Goal: Use online tool/utility: Utilize a website feature to perform a specific function

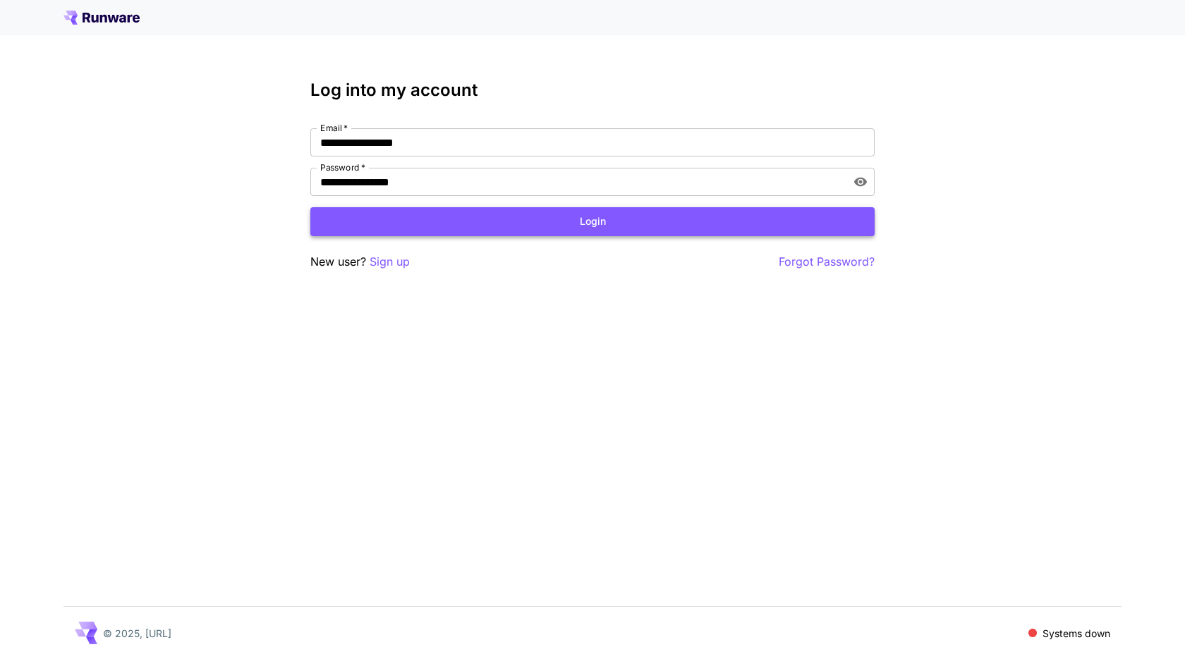
click at [417, 216] on button "Login" at bounding box center [592, 221] width 564 height 29
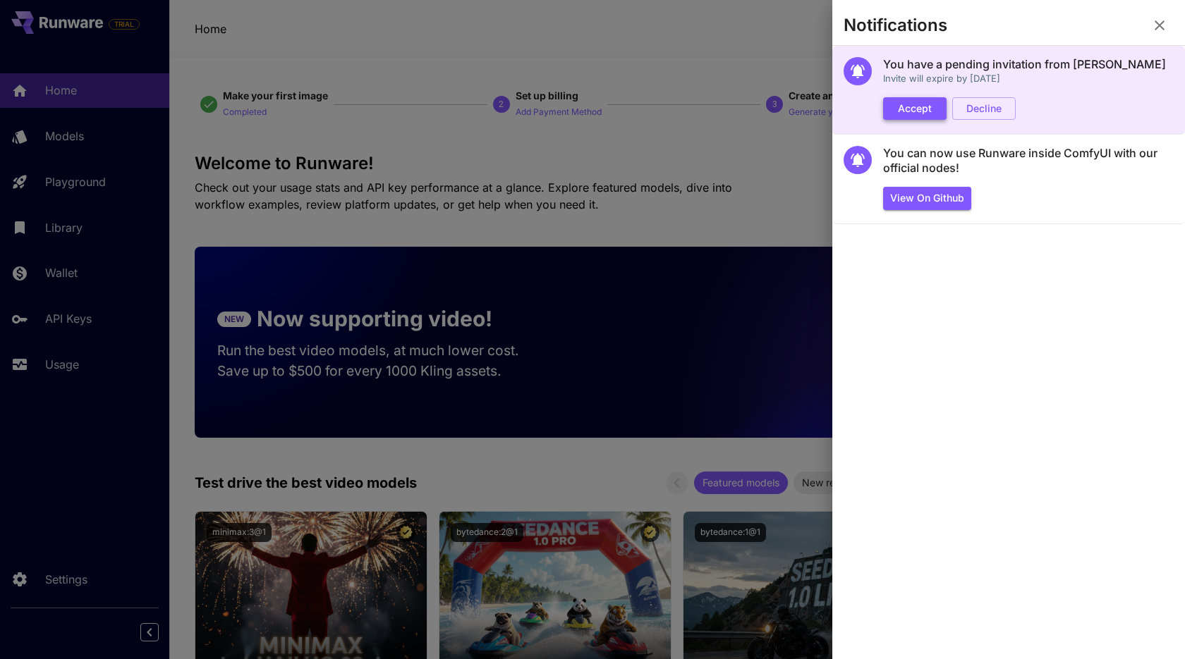
click at [913, 113] on button "Accept" at bounding box center [914, 108] width 63 height 23
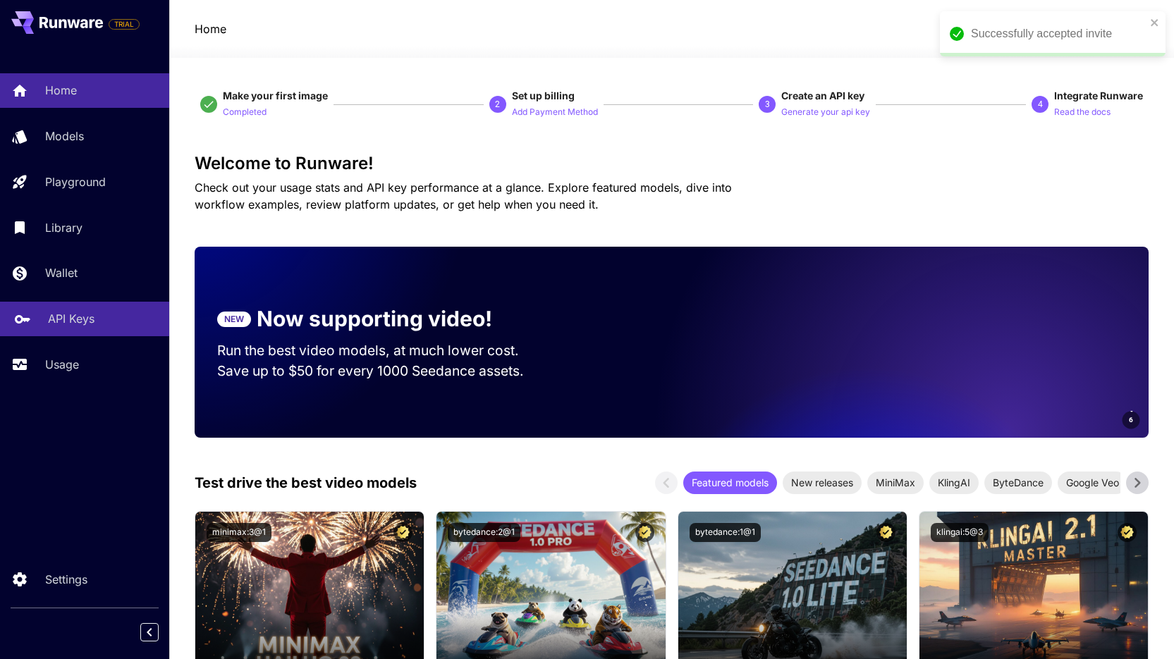
click at [89, 324] on p "API Keys" at bounding box center [71, 318] width 47 height 17
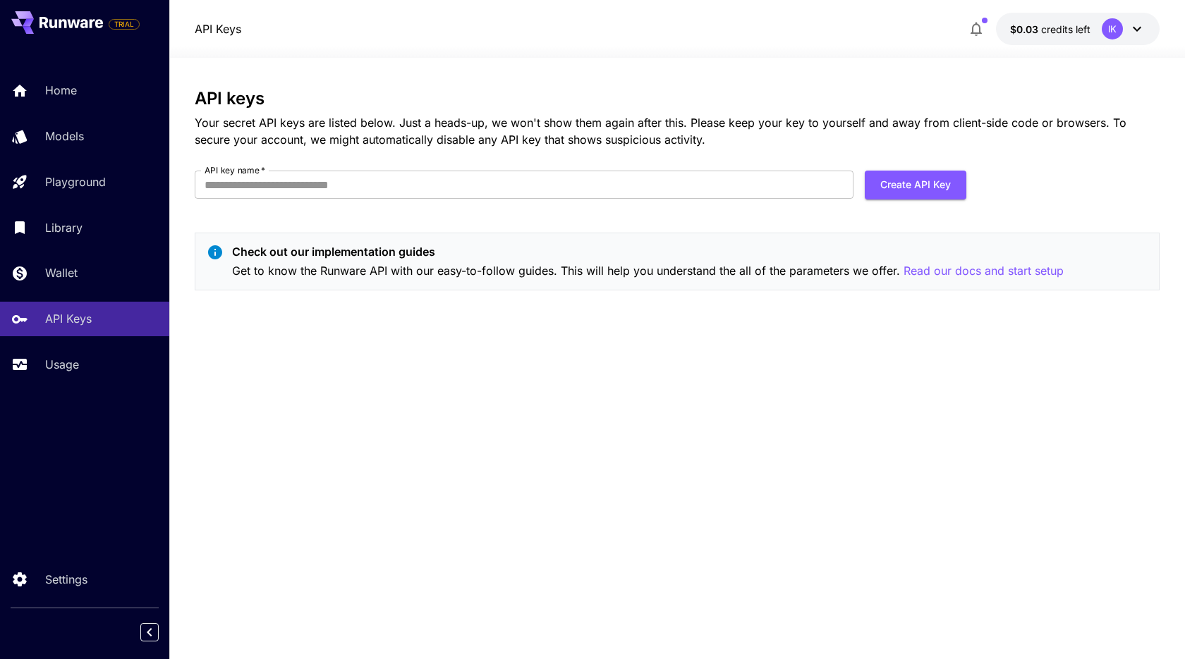
click at [1116, 26] on div "IK" at bounding box center [1112, 28] width 21 height 21
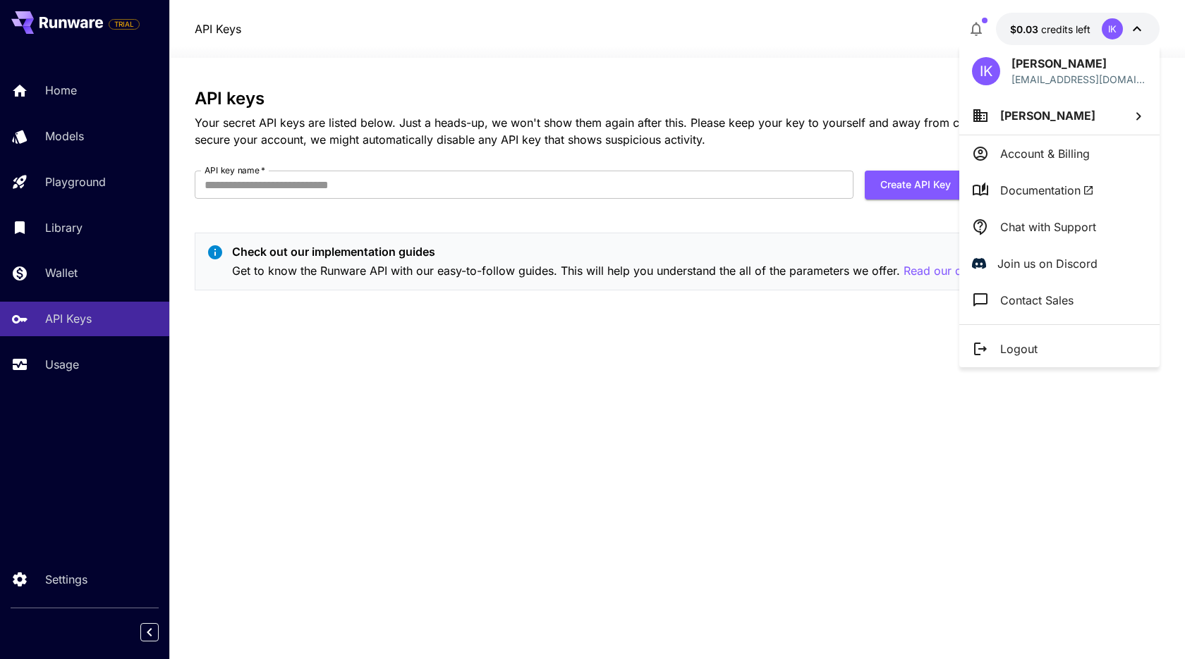
click at [698, 60] on div at bounding box center [592, 329] width 1185 height 659
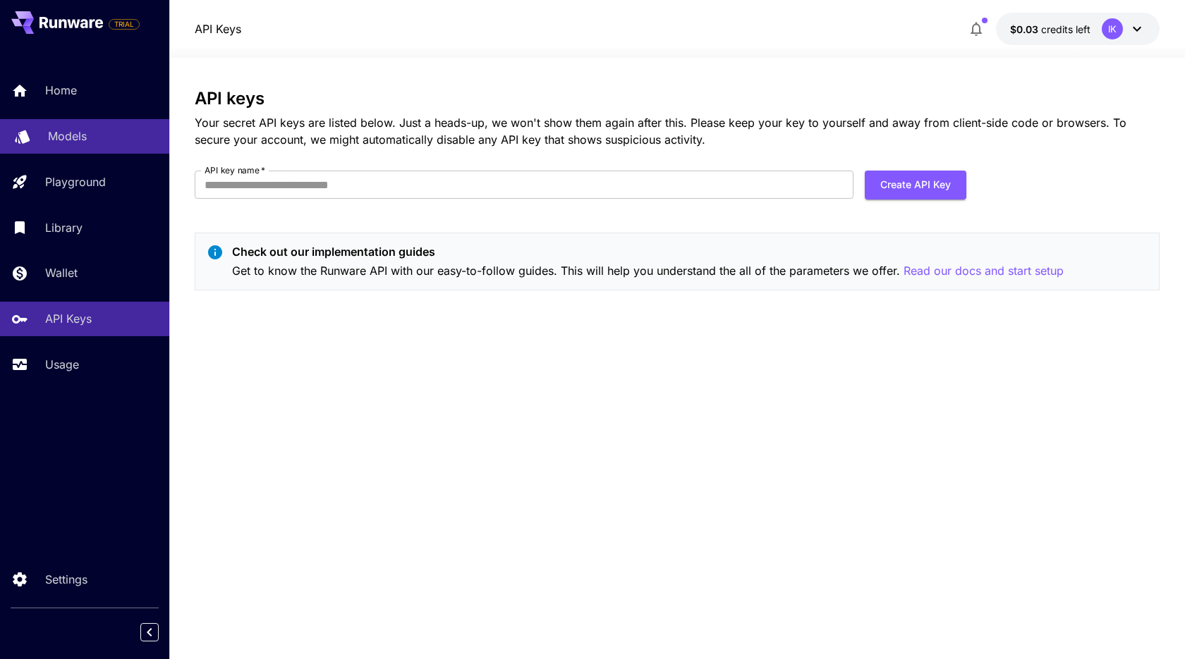
click at [73, 138] on p "Models" at bounding box center [67, 136] width 39 height 17
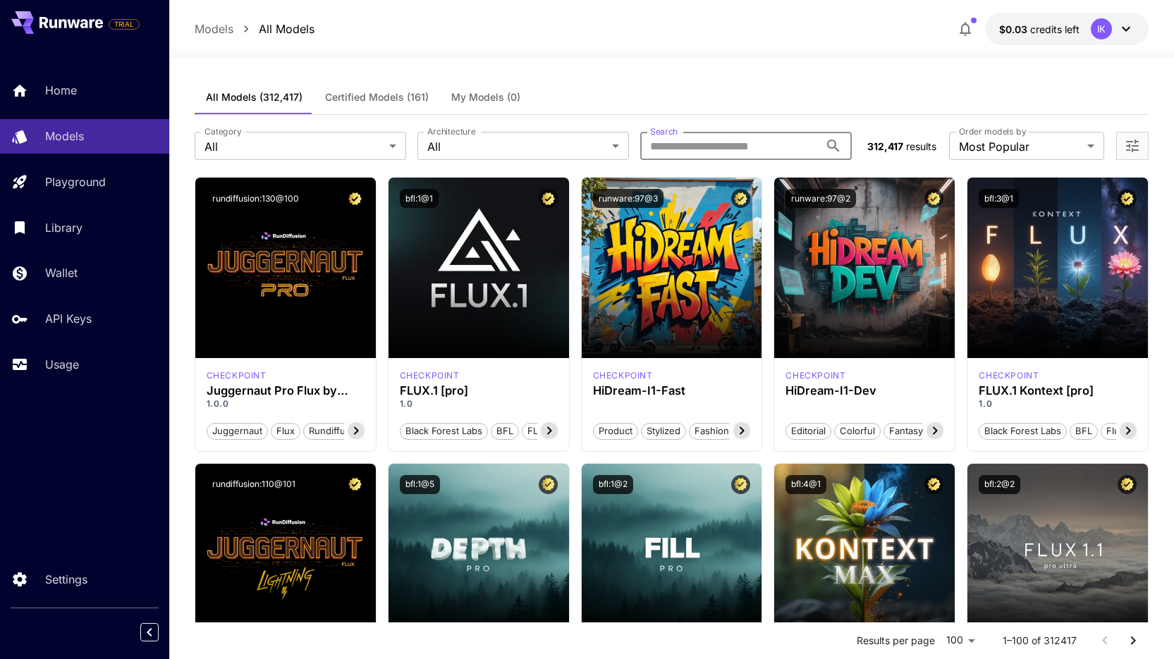
click at [705, 146] on input "Search" at bounding box center [729, 146] width 179 height 28
type input "********"
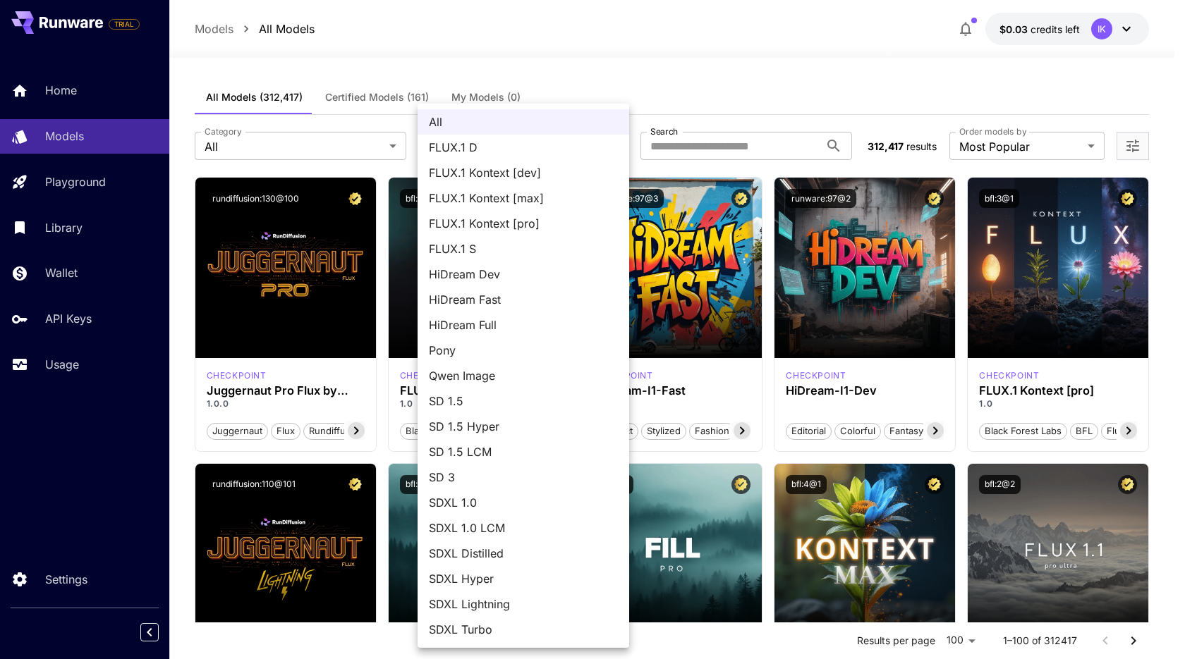
click at [703, 10] on div at bounding box center [592, 329] width 1185 height 659
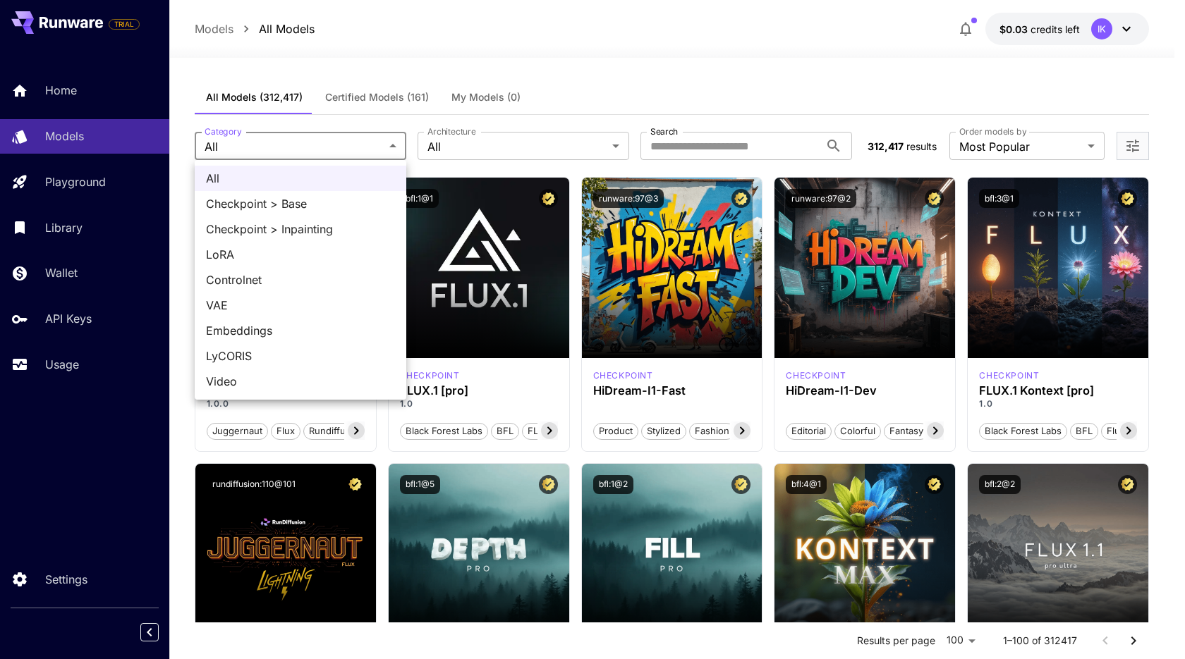
click at [627, 18] on div at bounding box center [592, 329] width 1185 height 659
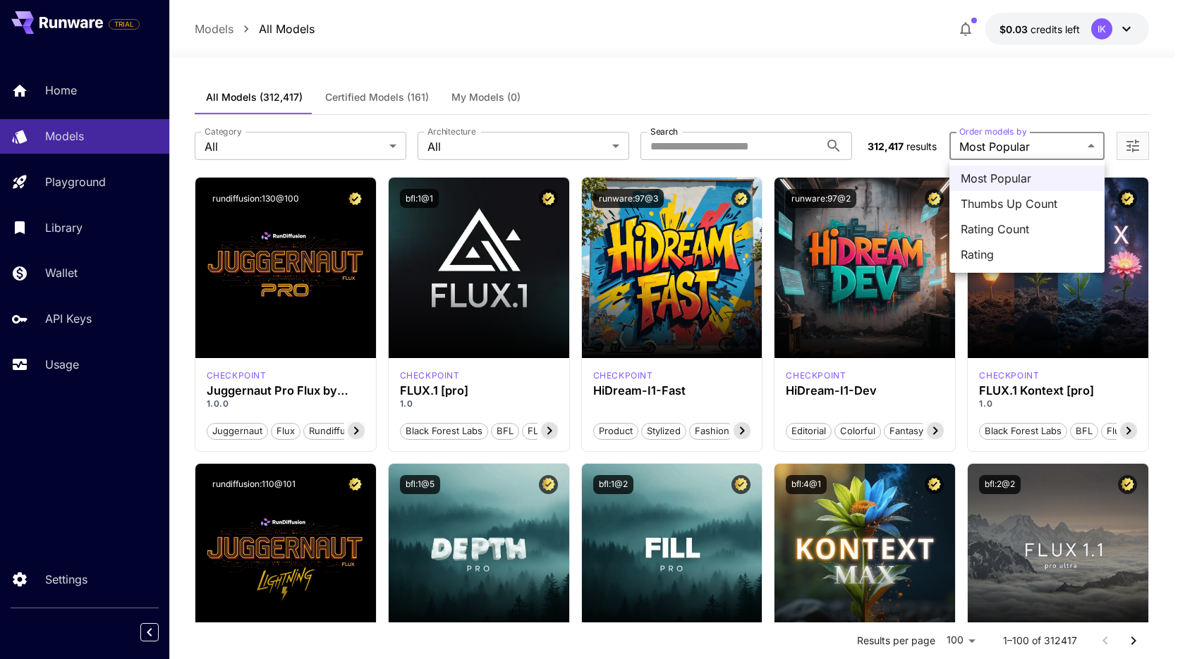
click at [802, 49] on div at bounding box center [592, 329] width 1185 height 659
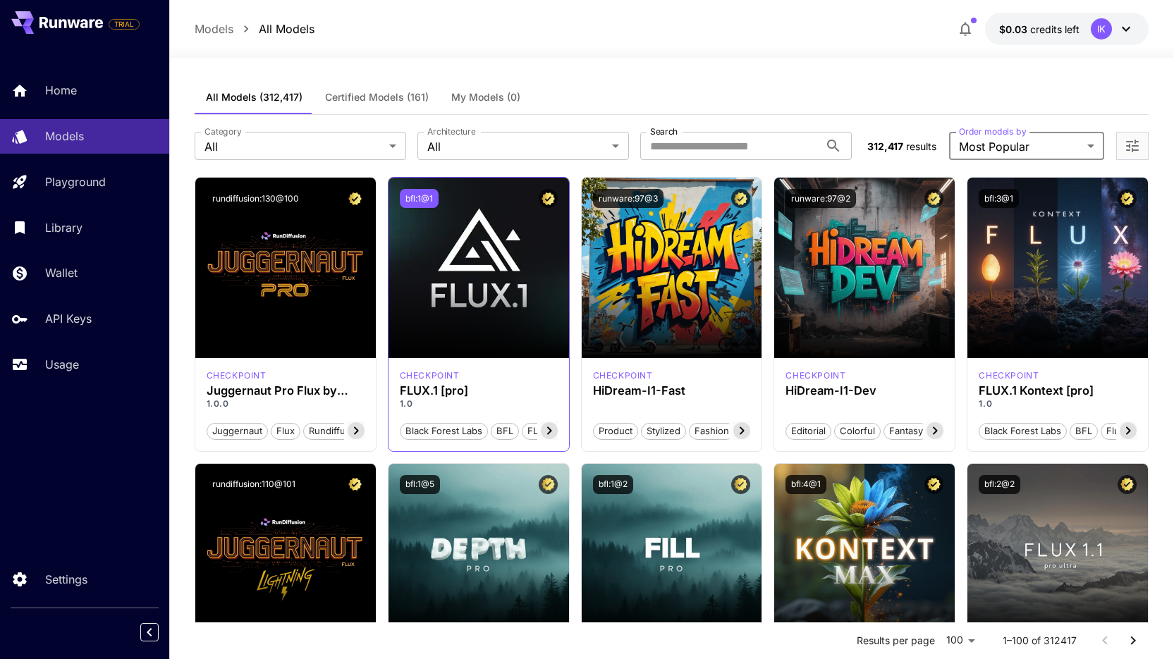
click at [404, 199] on button "bfl:1@1" at bounding box center [419, 198] width 39 height 19
click at [1145, 22] on button "$0.03 credits left IK" at bounding box center [1067, 29] width 164 height 32
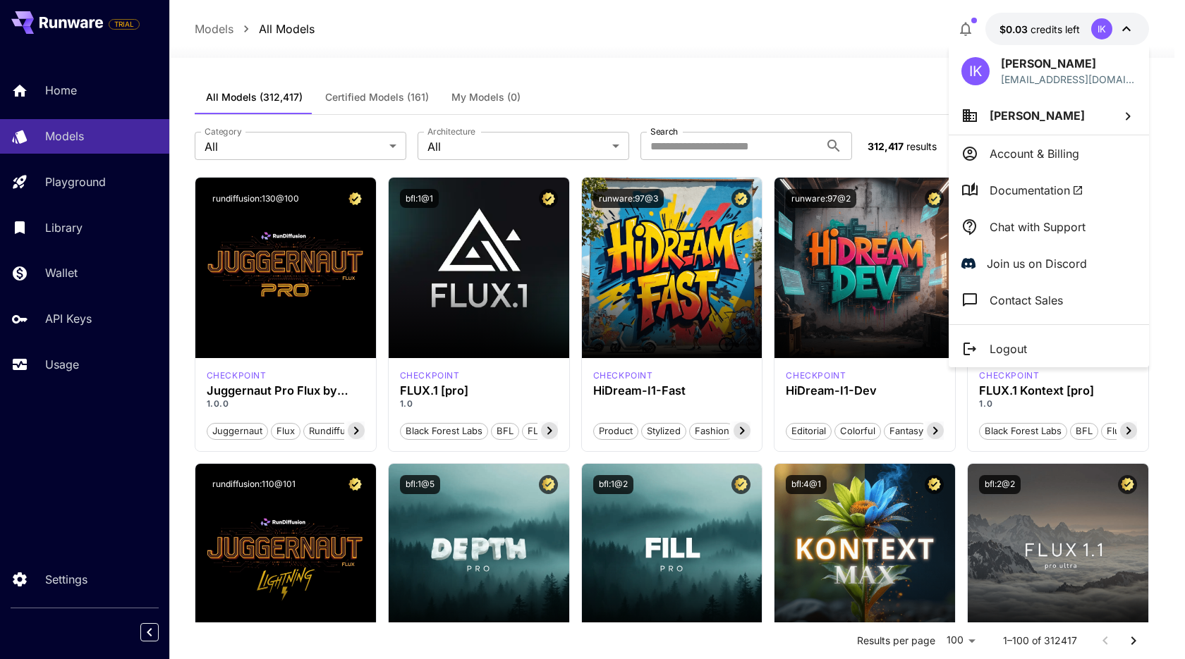
click at [544, 61] on div at bounding box center [592, 329] width 1185 height 659
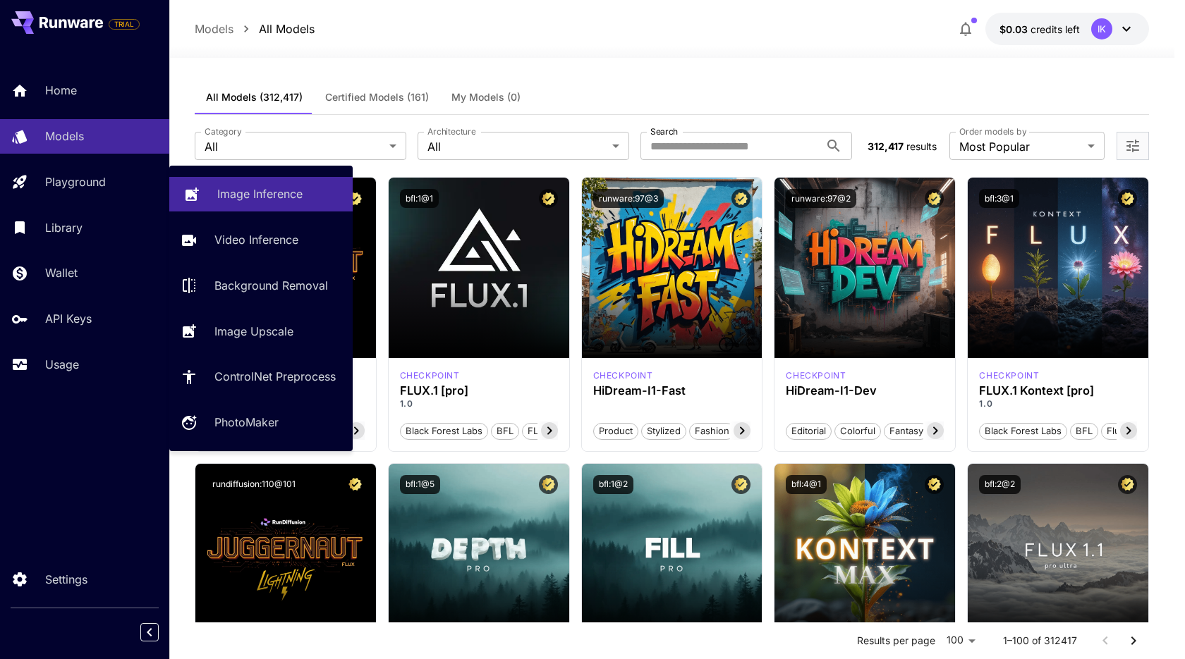
click at [254, 195] on p "Image Inference" at bounding box center [259, 193] width 85 height 17
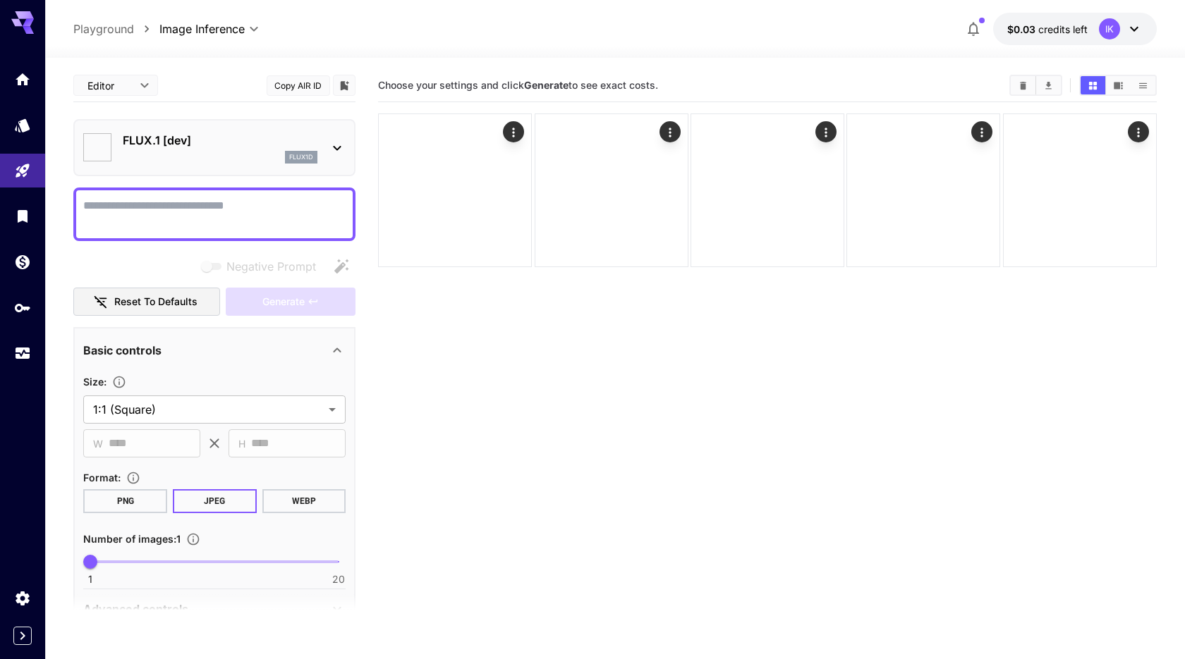
type input "**********"
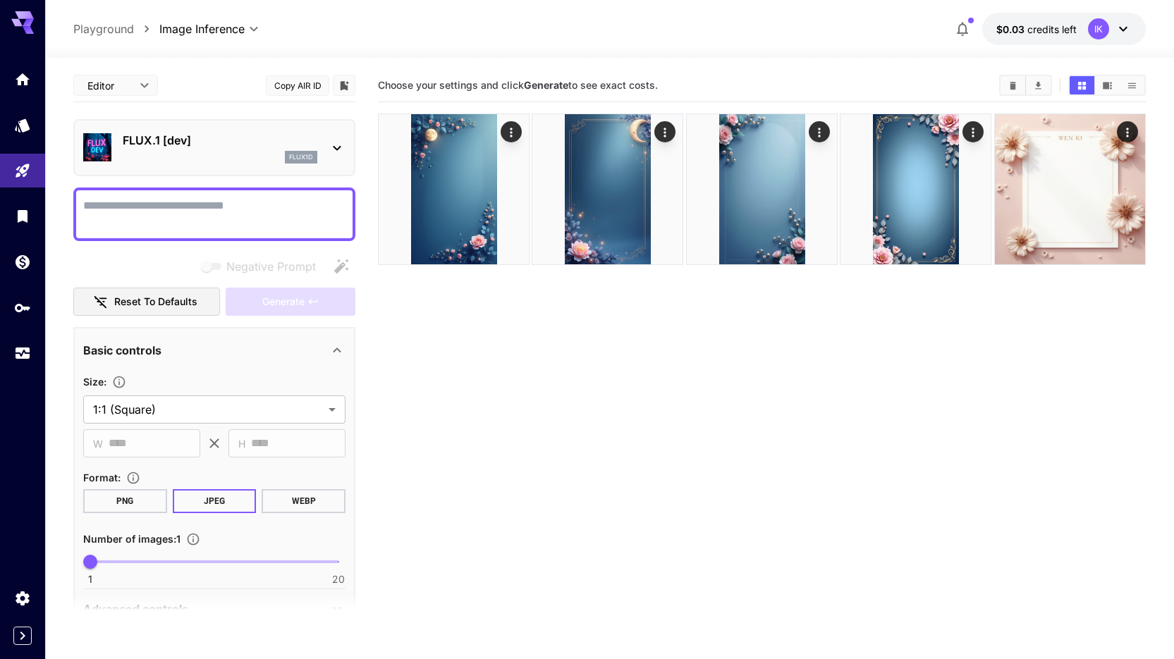
click at [329, 142] on icon at bounding box center [337, 148] width 17 height 17
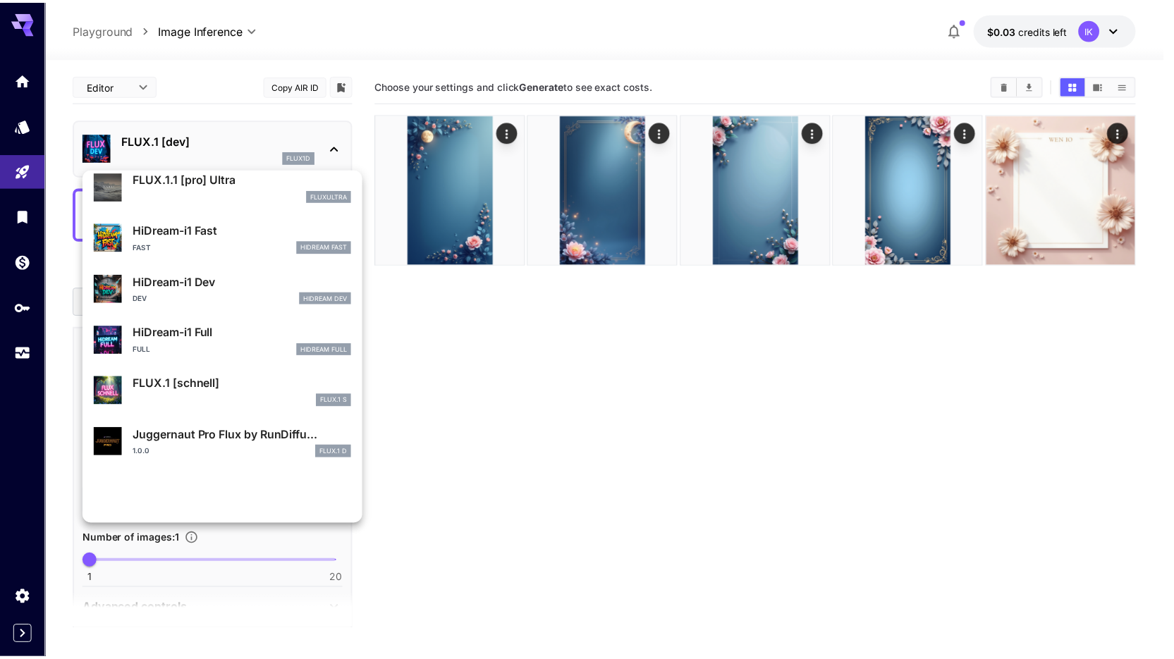
scroll to position [1090, 0]
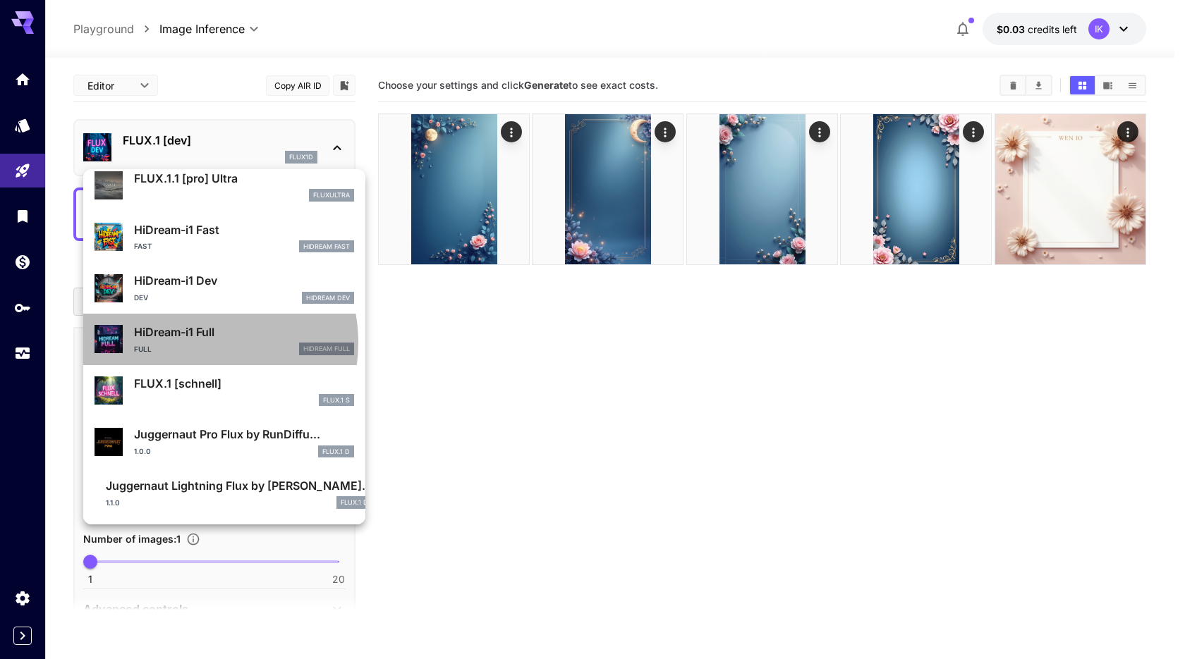
click at [192, 343] on div "HiDream-i1 Full Full HiDream Full" at bounding box center [244, 340] width 220 height 32
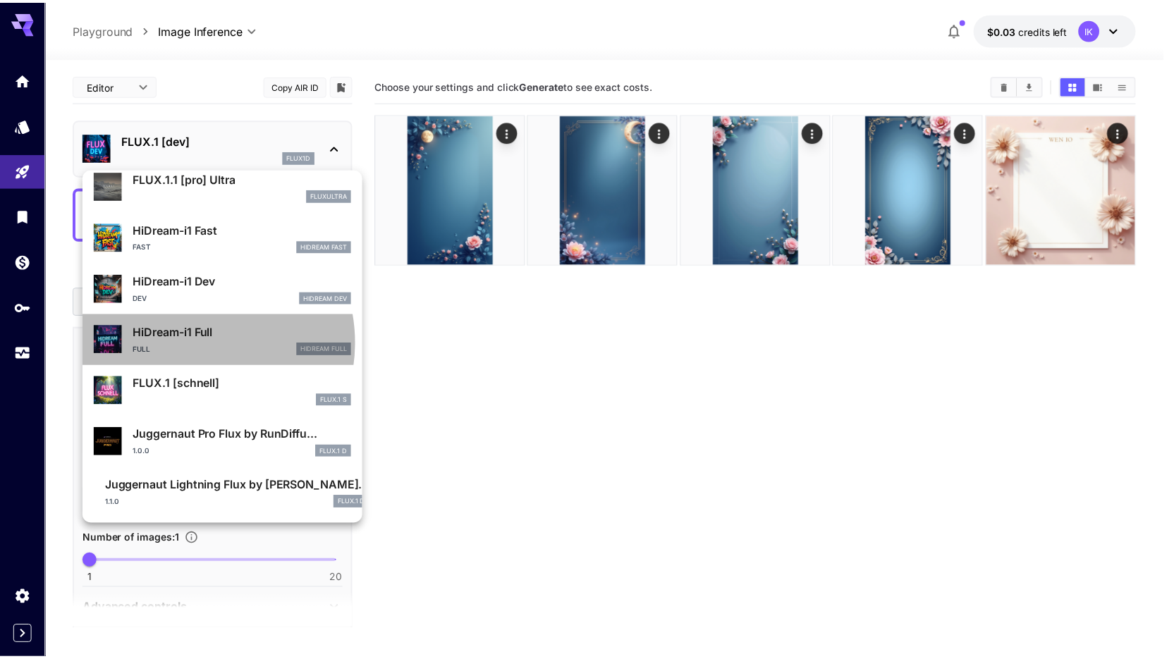
type input "**"
type input "***"
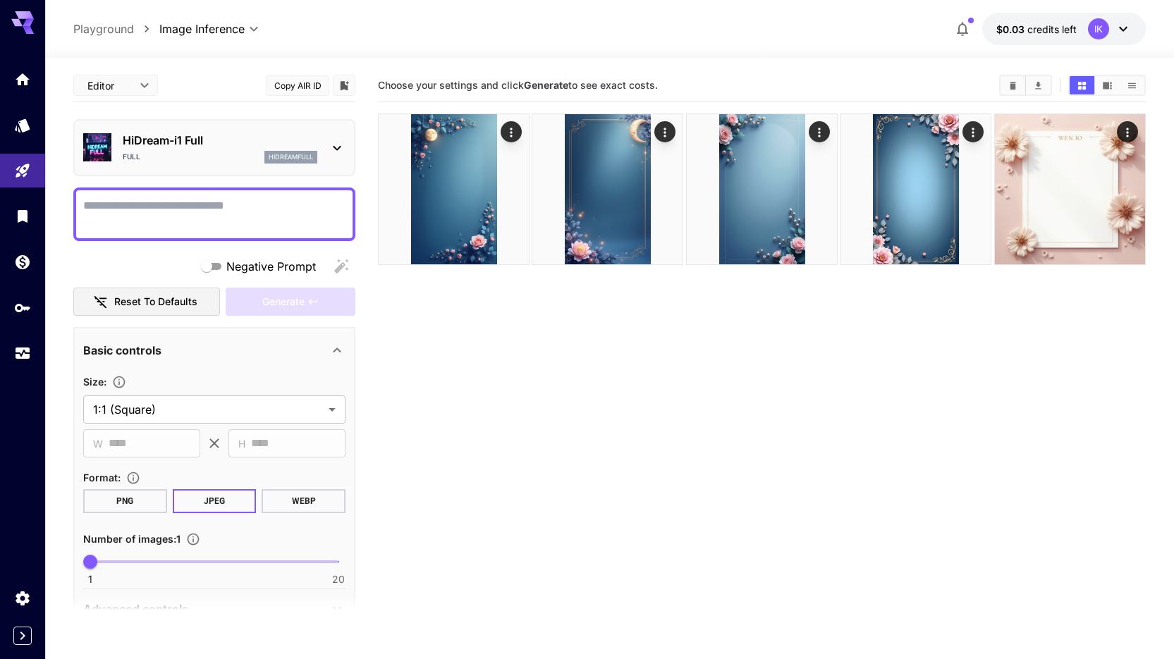
click at [278, 142] on p "HiDream-i1 Full" at bounding box center [220, 140] width 195 height 17
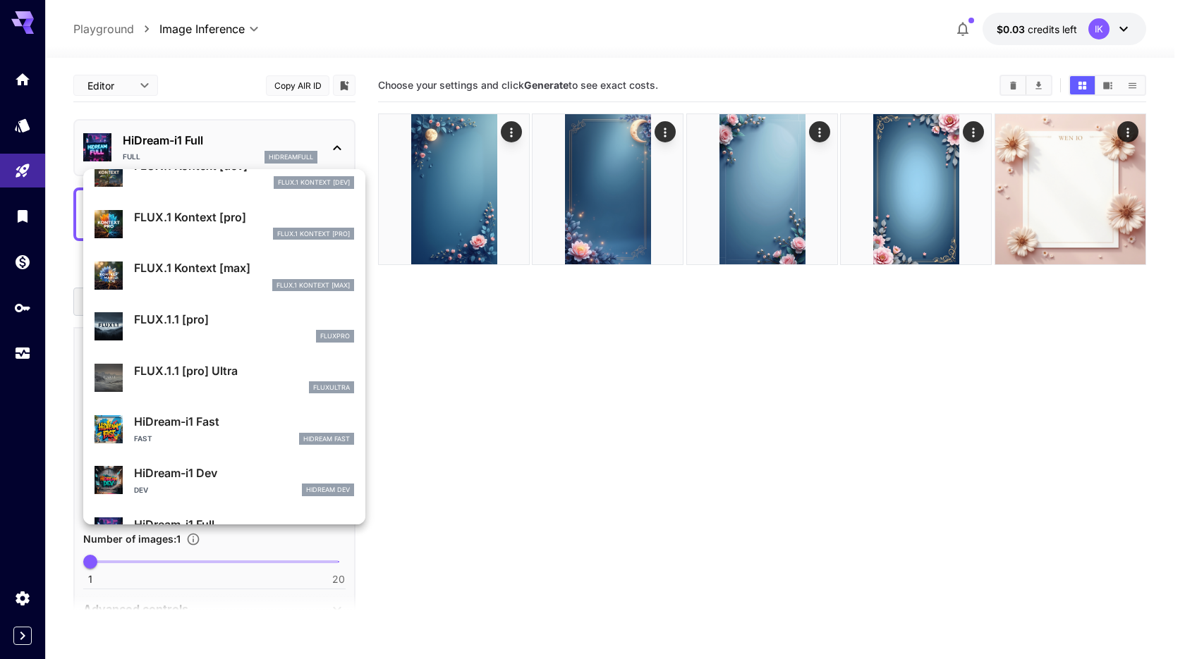
scroll to position [906, 0]
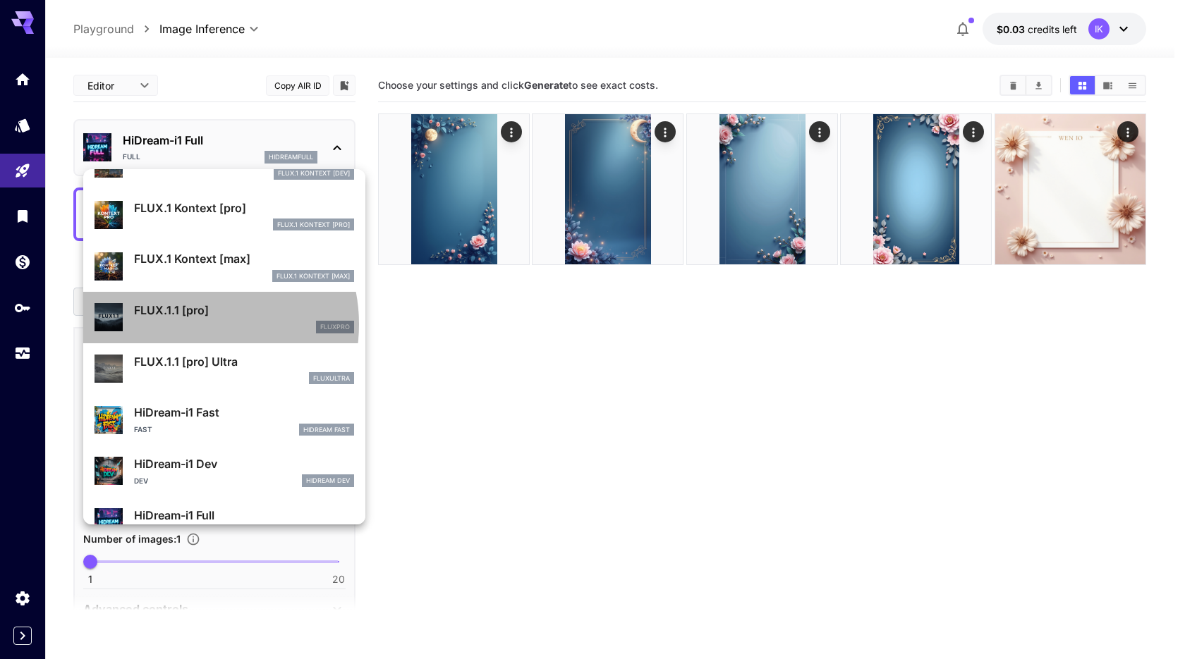
click at [190, 324] on div "fluxpro" at bounding box center [244, 327] width 220 height 13
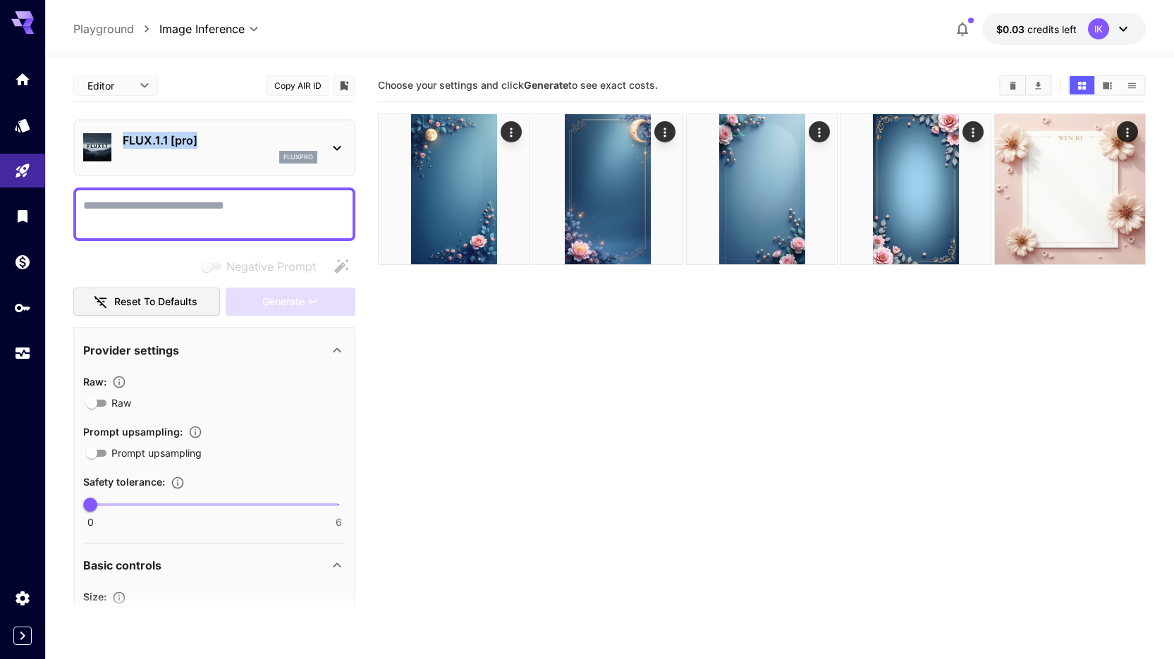
drag, startPoint x: 121, startPoint y: 140, endPoint x: 193, endPoint y: 149, distance: 72.5
click at [193, 149] on div "FLUX.1.1 [pro] fluxpro" at bounding box center [214, 147] width 262 height 43
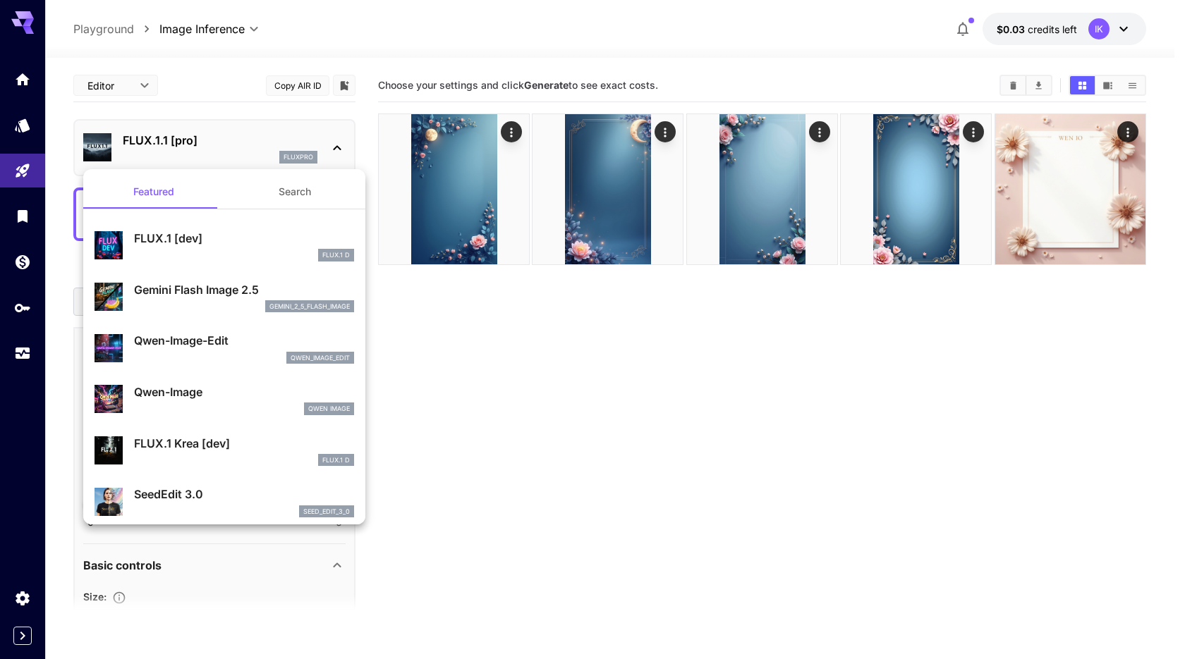
drag, startPoint x: 205, startPoint y: 140, endPoint x: 125, endPoint y: 142, distance: 79.7
click at [125, 142] on div at bounding box center [592, 329] width 1185 height 659
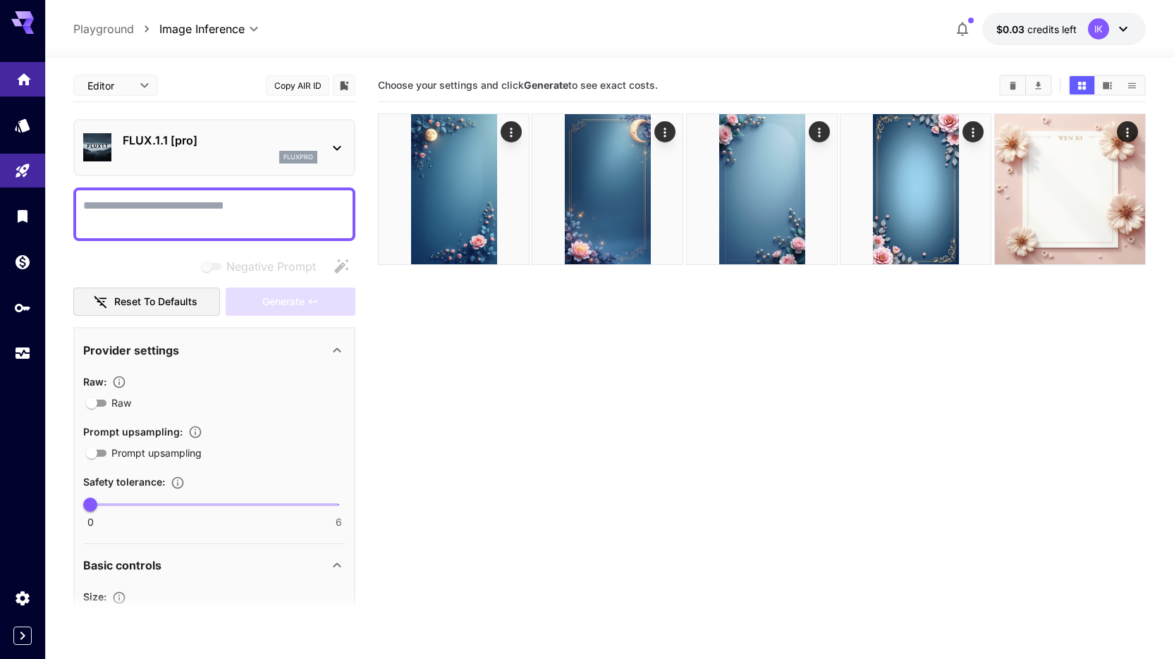
click at [16, 85] on link at bounding box center [22, 79] width 45 height 35
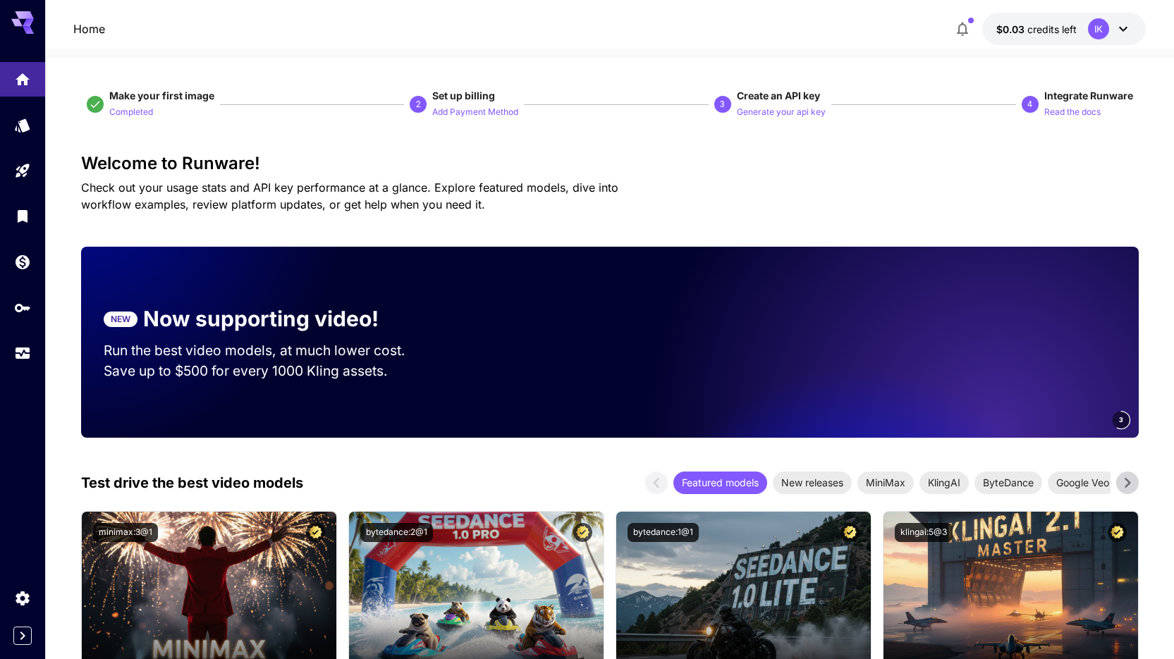
click at [34, 16] on icon at bounding box center [22, 22] width 23 height 23
click at [26, 132] on link at bounding box center [22, 125] width 45 height 35
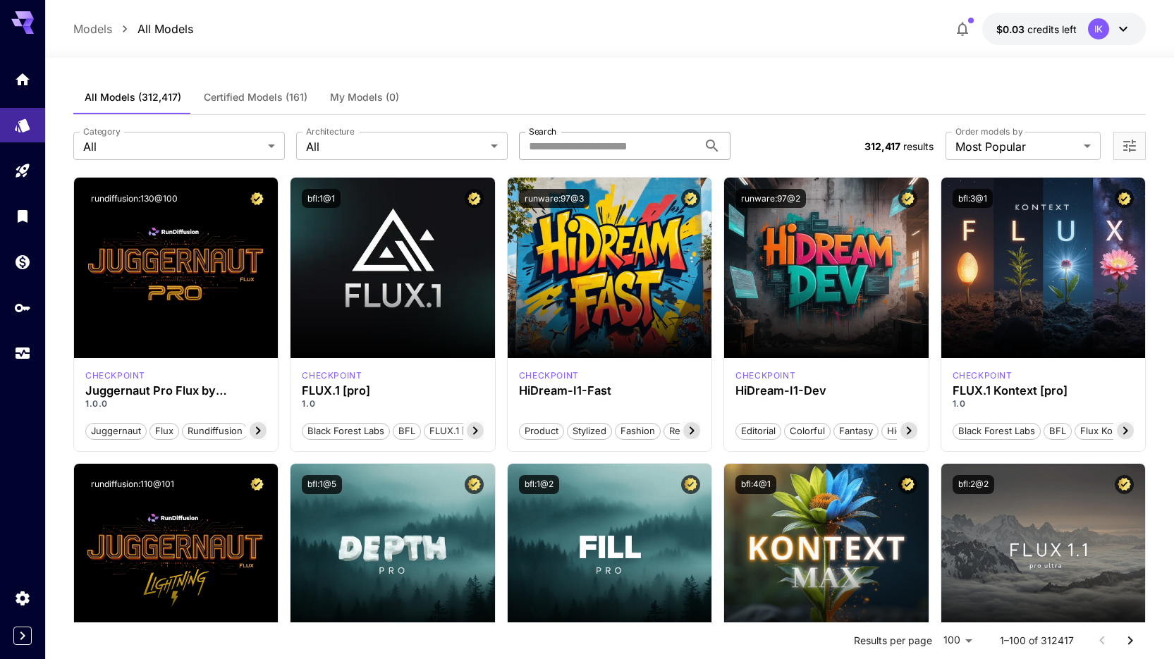
click at [568, 143] on input "Search" at bounding box center [608, 146] width 179 height 28
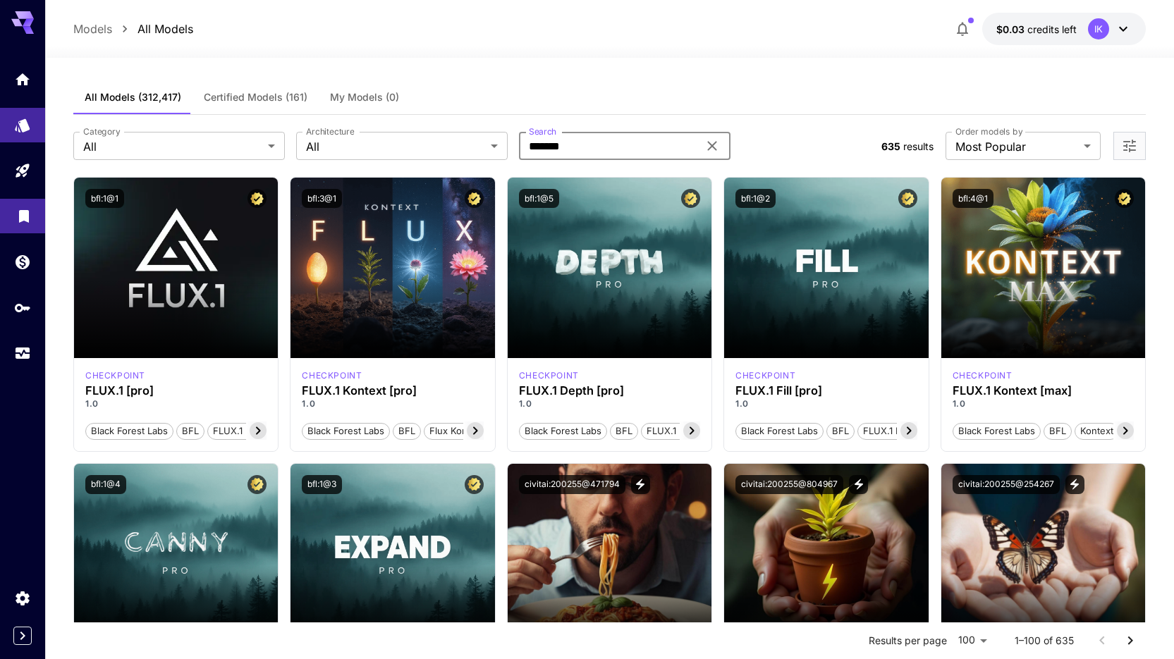
click at [563, 150] on input "*******" at bounding box center [608, 146] width 179 height 28
paste input "text"
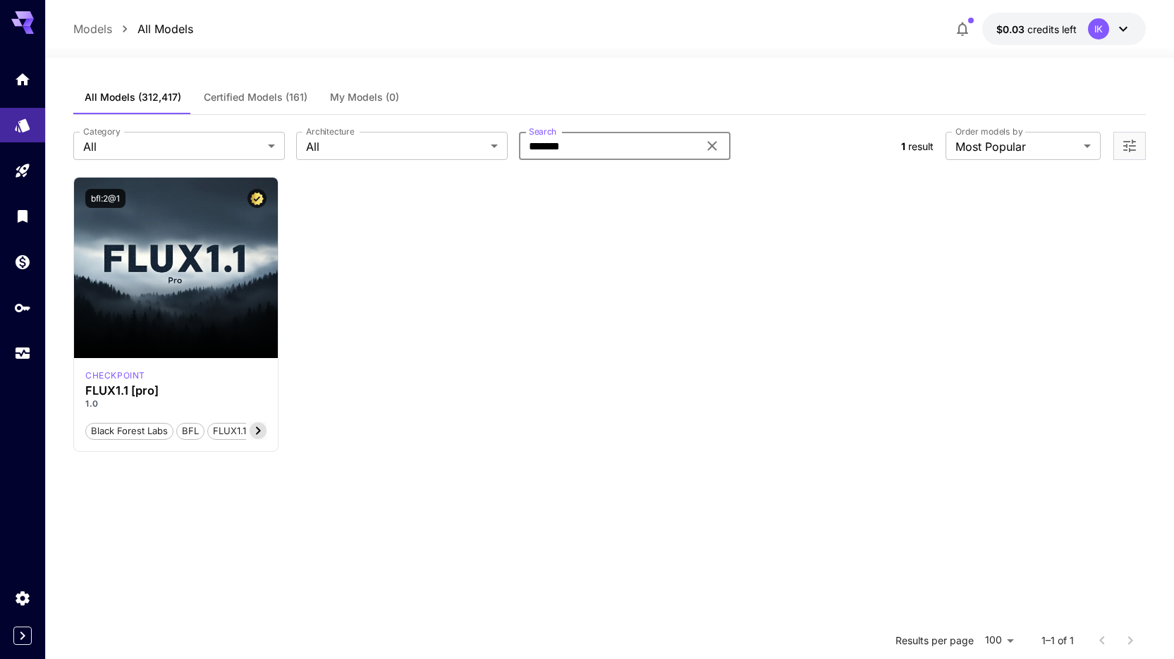
type input "*******"
click at [230, 146] on body "**********" at bounding box center [587, 457] width 1174 height 915
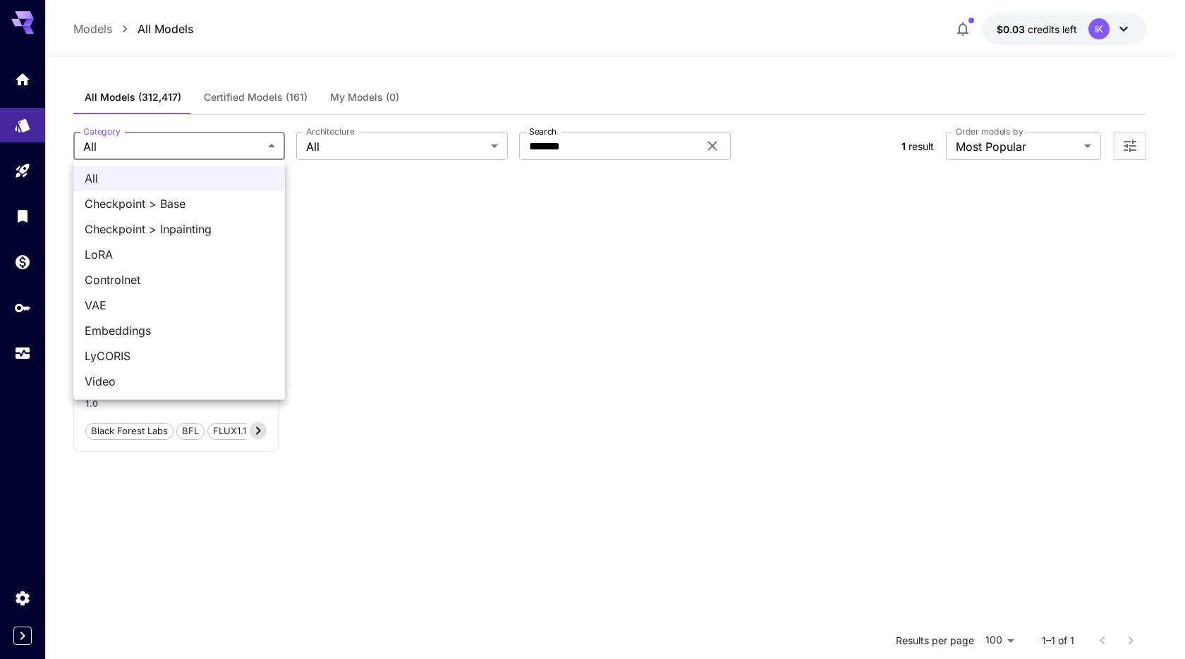
click at [489, 217] on div at bounding box center [592, 329] width 1185 height 659
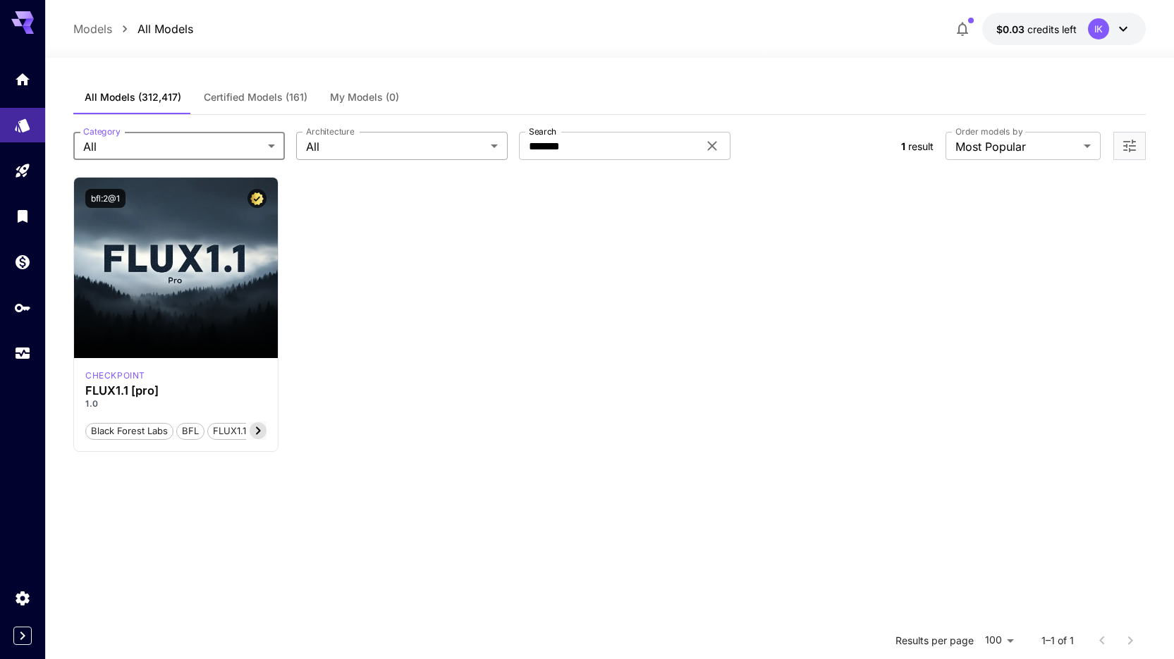
click at [458, 152] on body "**********" at bounding box center [587, 457] width 1174 height 915
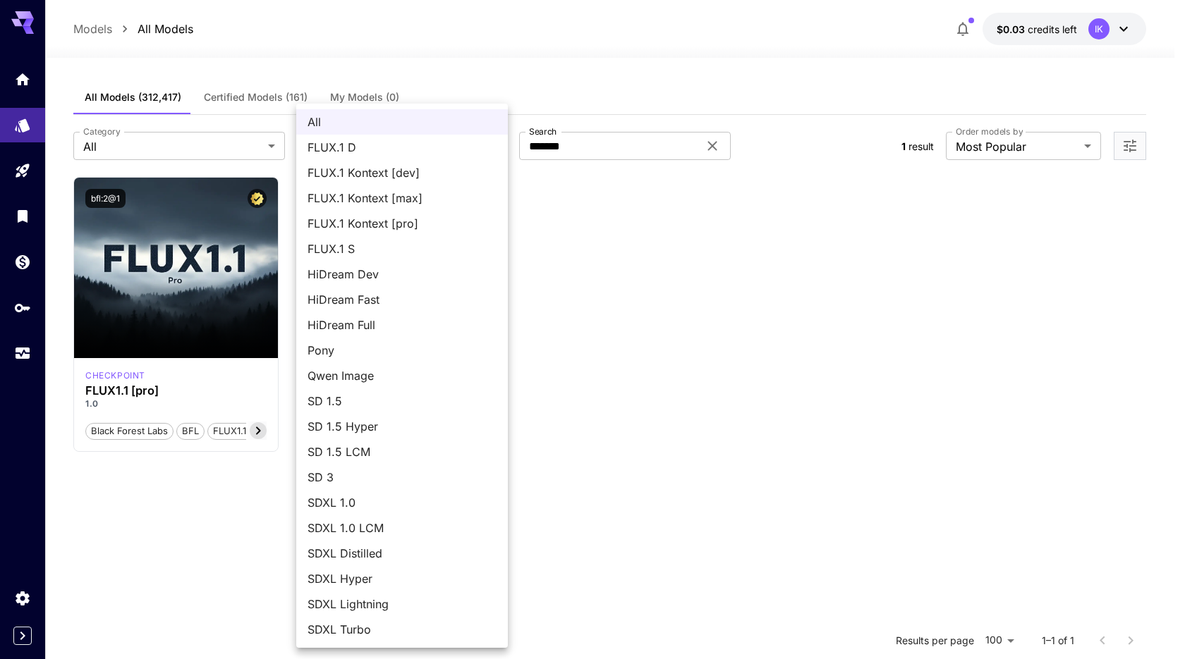
click at [666, 295] on div at bounding box center [592, 329] width 1185 height 659
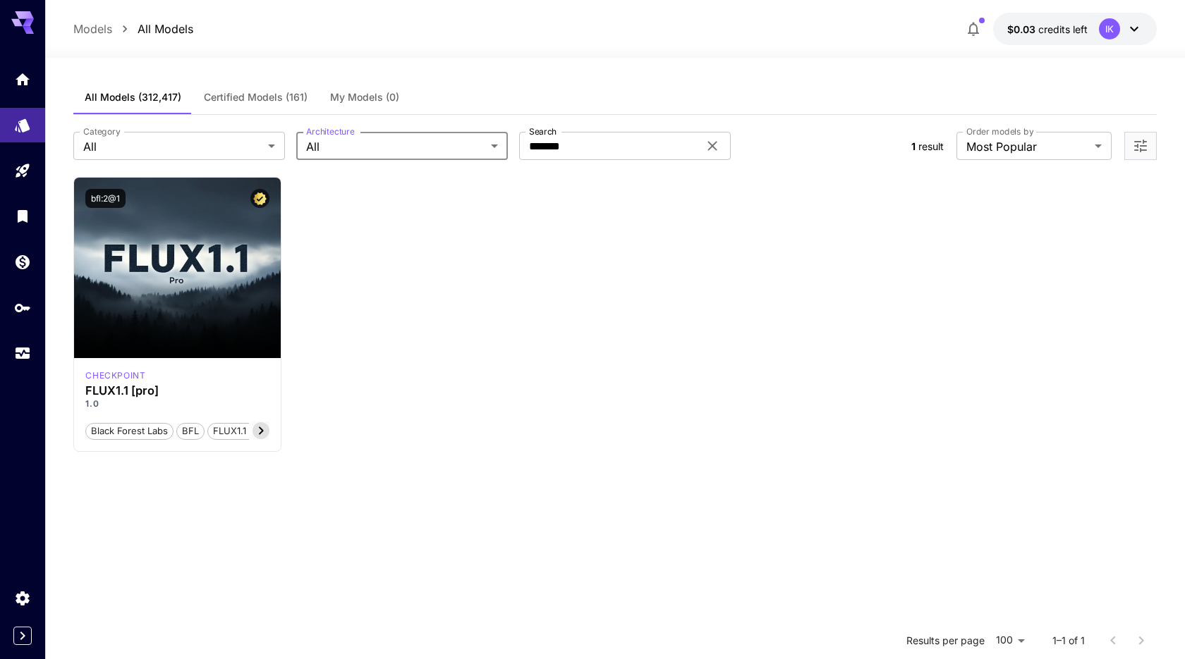
click at [426, 148] on body "**********" at bounding box center [592, 457] width 1185 height 915
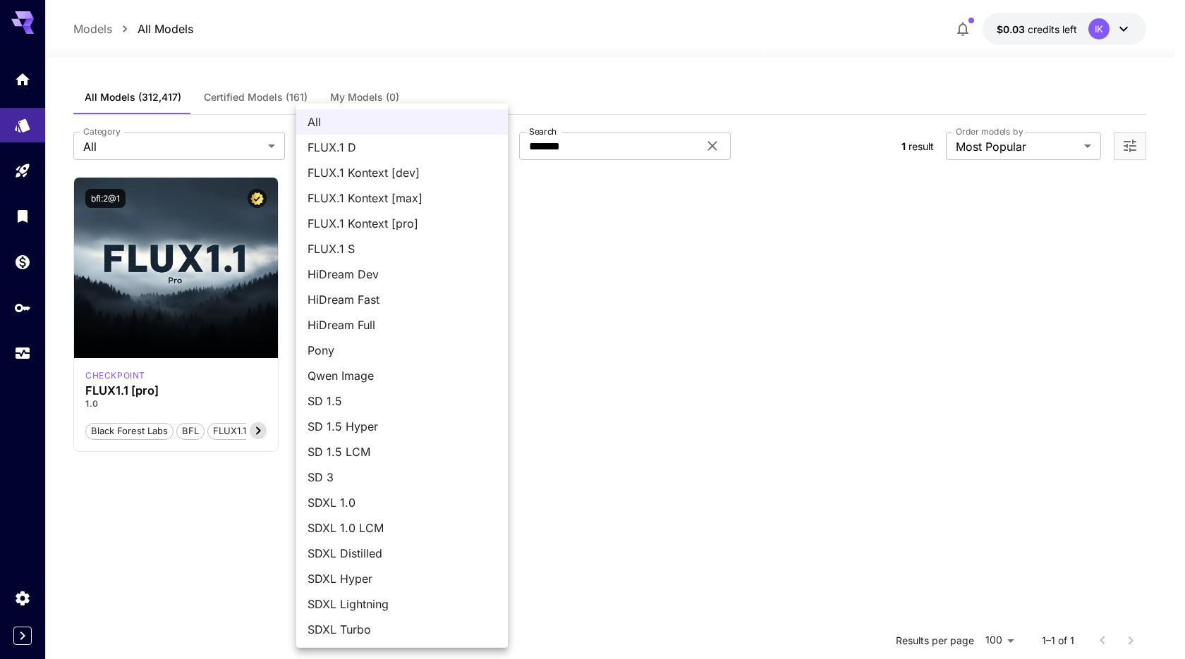
click at [944, 387] on div at bounding box center [592, 329] width 1185 height 659
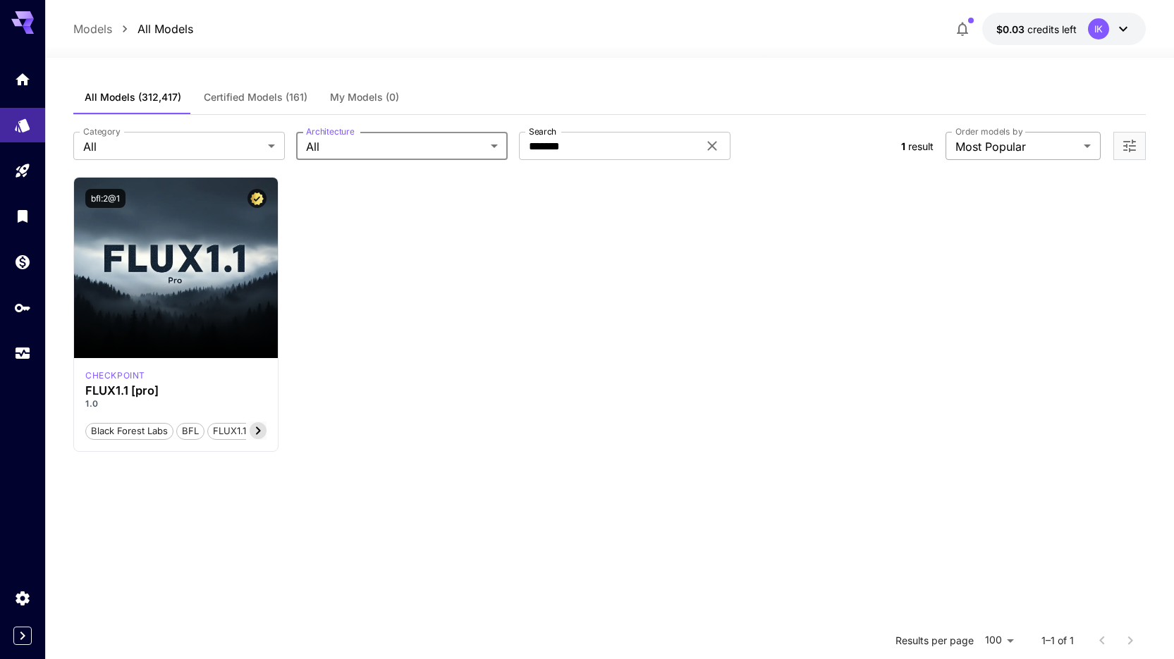
click at [1078, 145] on body "**********" at bounding box center [587, 457] width 1174 height 915
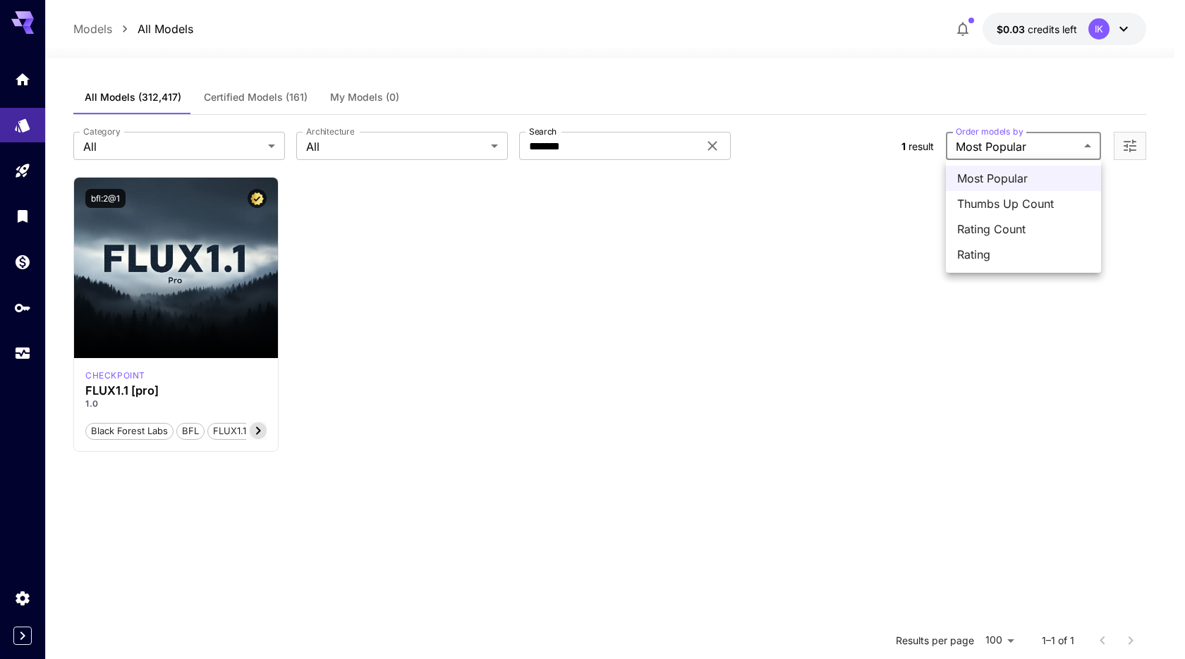
click at [884, 194] on div at bounding box center [592, 329] width 1185 height 659
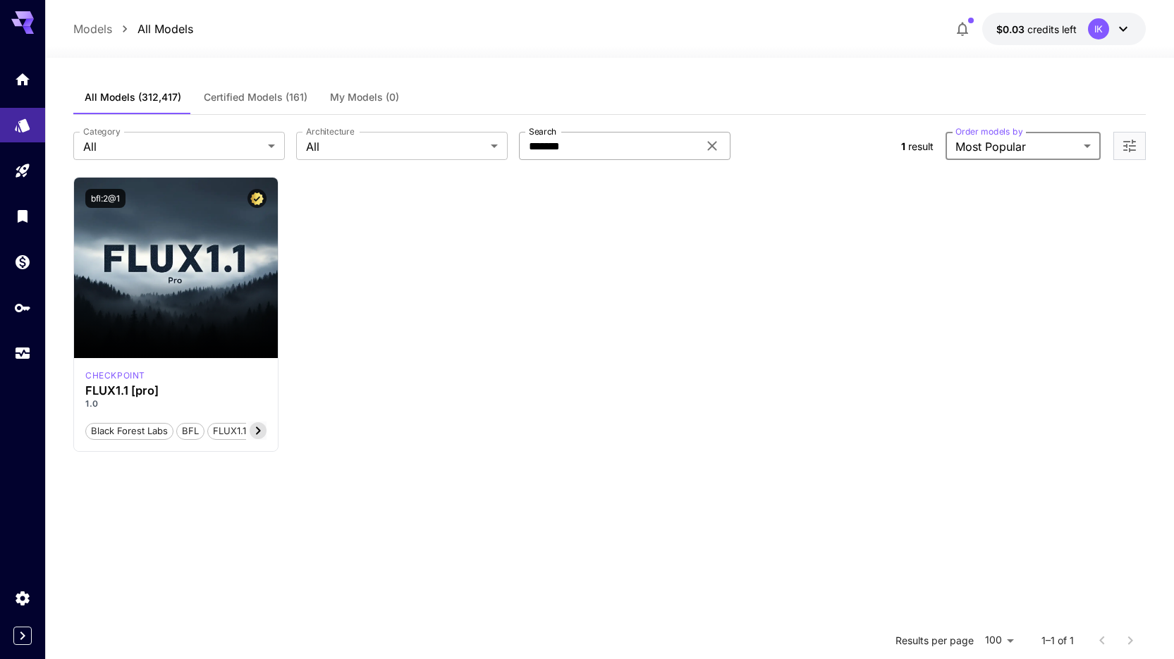
click at [712, 146] on icon at bounding box center [711, 146] width 9 height 9
click at [1123, 140] on icon "Open more filters" at bounding box center [1129, 146] width 17 height 17
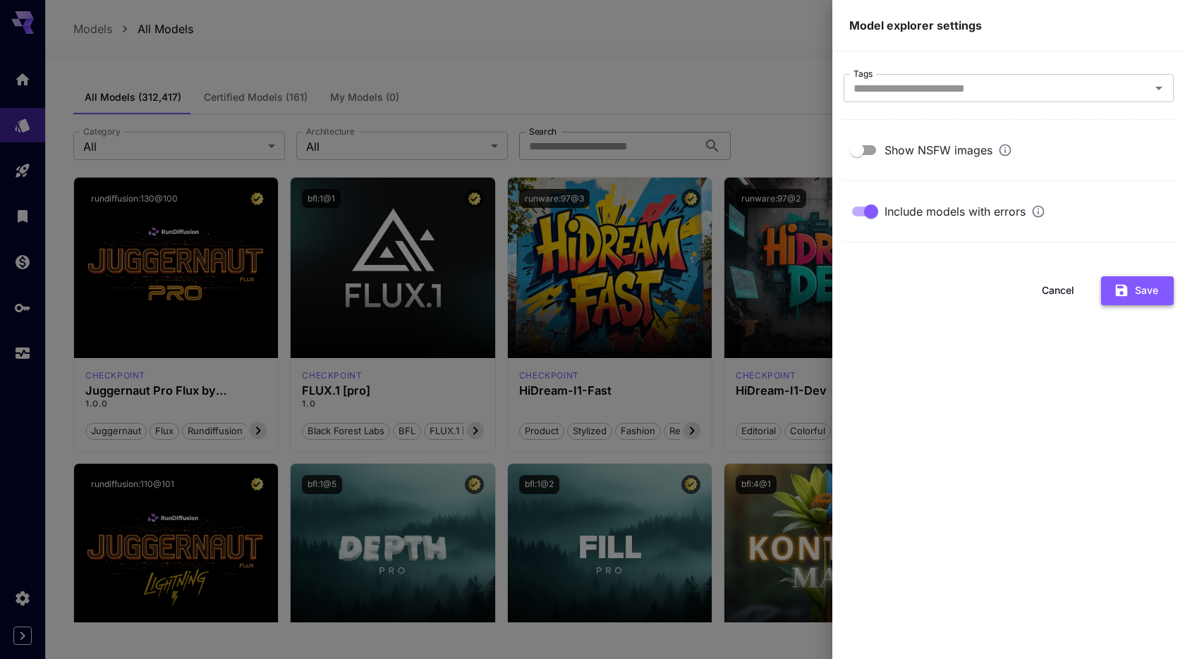
click at [1139, 293] on button "Save" at bounding box center [1137, 290] width 73 height 29
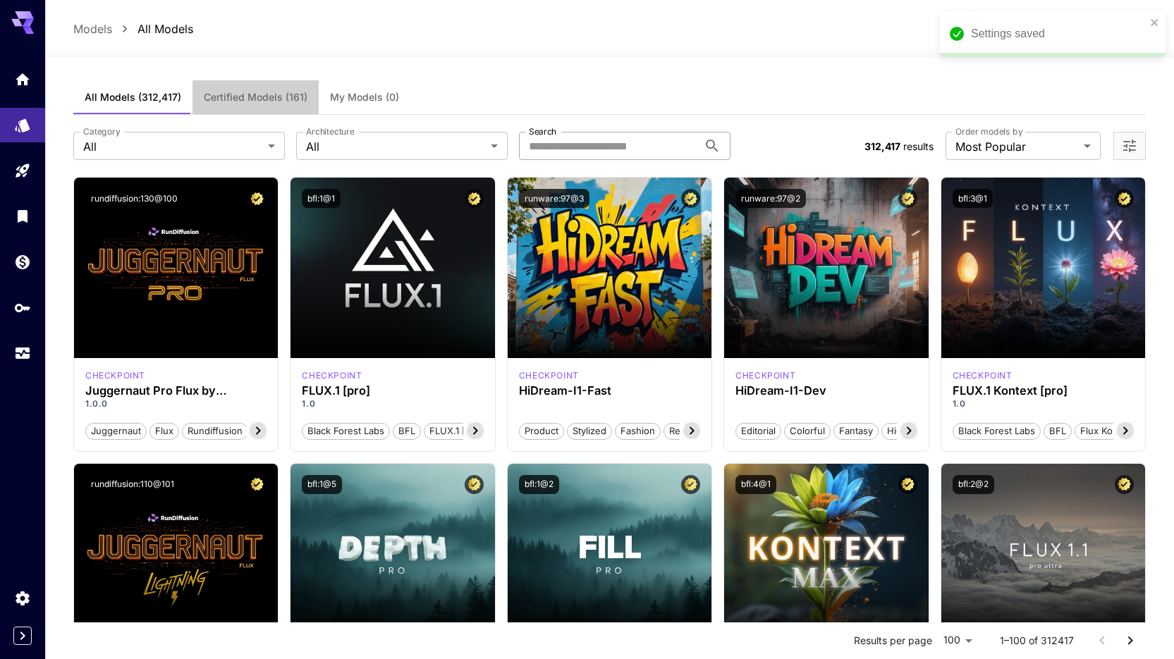
click at [258, 98] on span "Certified Models (161)" at bounding box center [256, 97] width 104 height 13
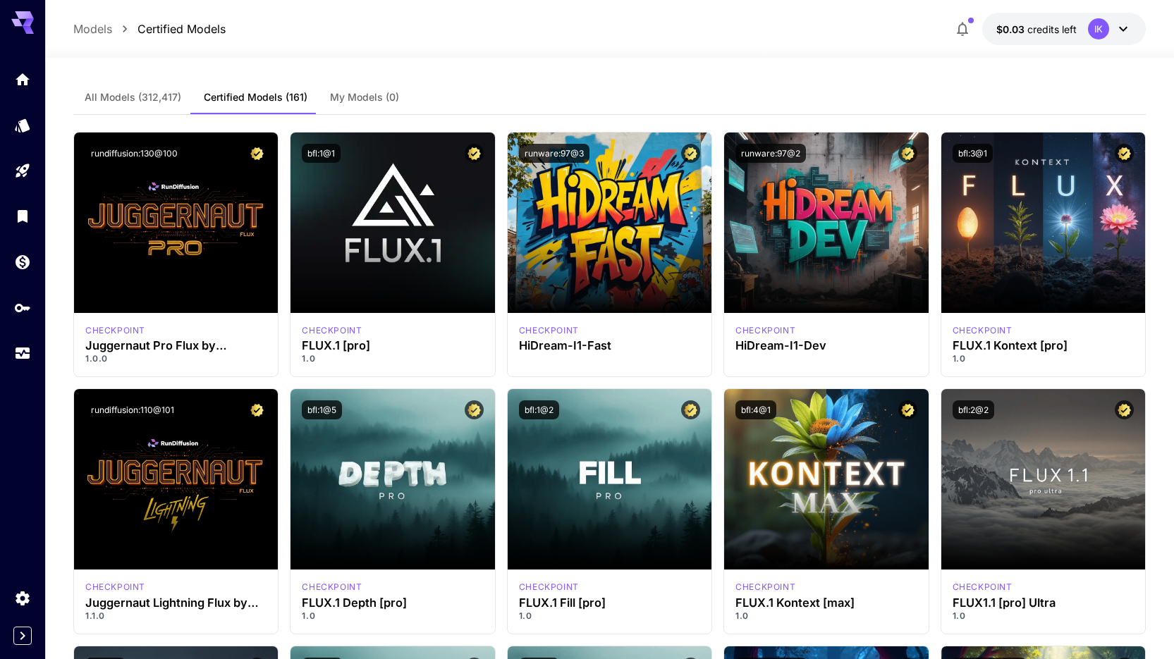
click at [366, 99] on span "My Models (0)" at bounding box center [364, 97] width 69 height 13
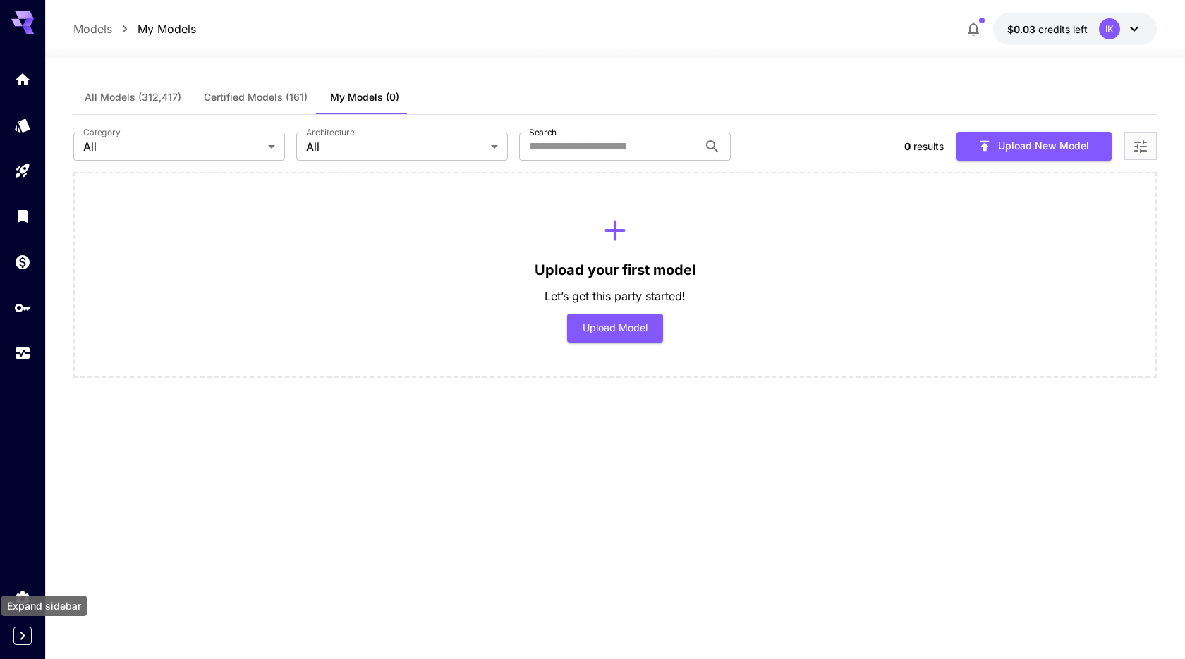
click at [23, 633] on icon "Expand sidebar" at bounding box center [22, 636] width 5 height 8
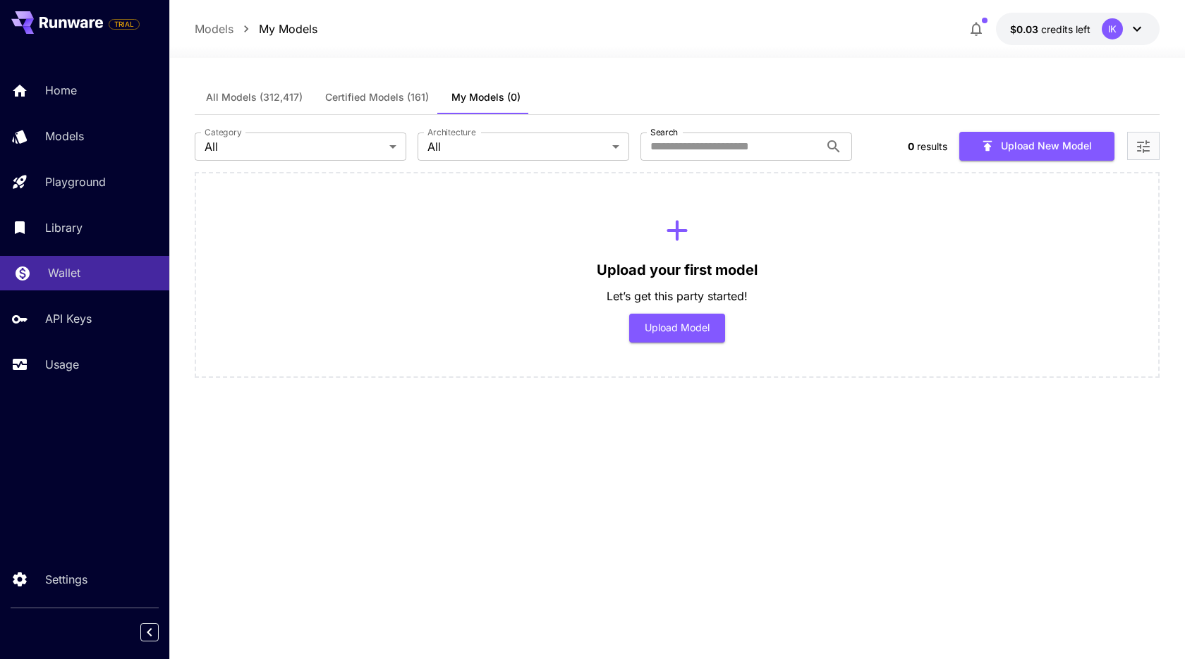
click at [67, 269] on p "Wallet" at bounding box center [64, 272] width 32 height 17
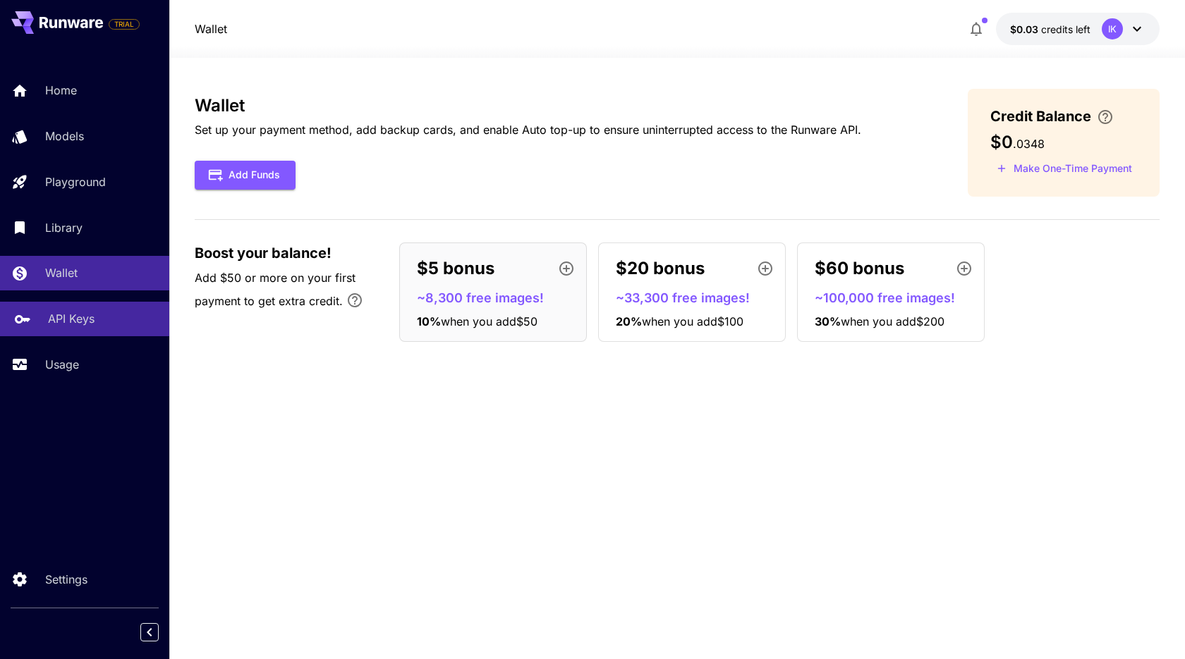
click at [68, 325] on p "API Keys" at bounding box center [71, 318] width 47 height 17
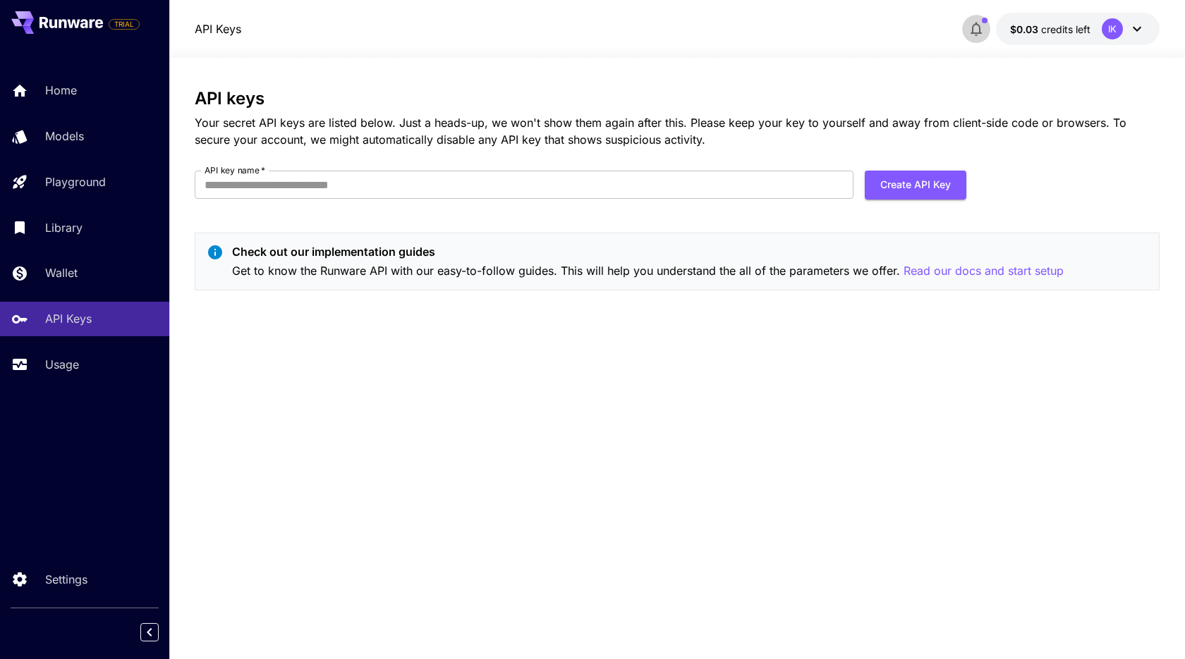
click at [981, 28] on icon "button" at bounding box center [976, 28] width 17 height 17
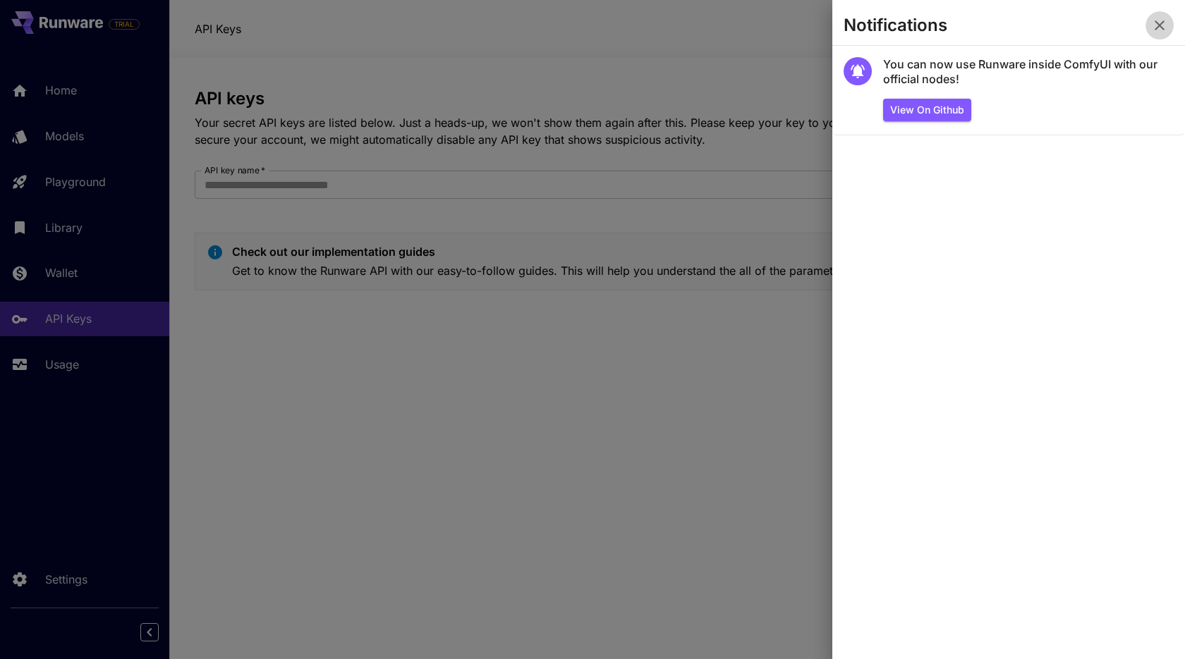
click at [1157, 32] on icon "button" at bounding box center [1159, 25] width 17 height 17
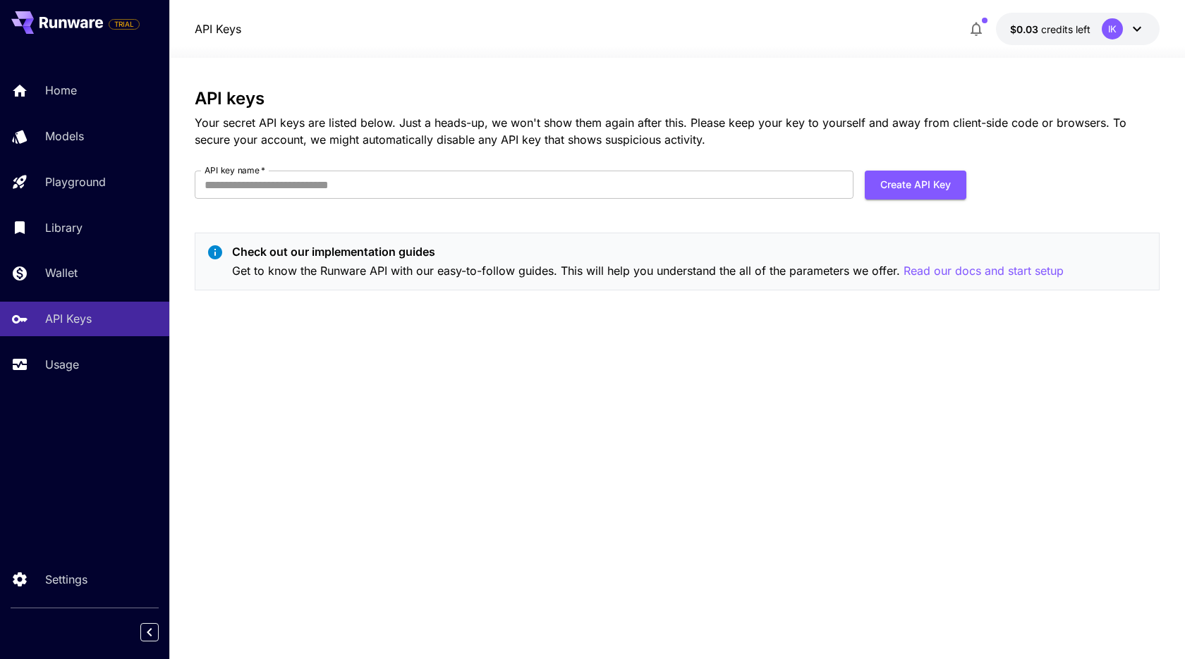
click at [1108, 30] on div "IK" at bounding box center [1112, 28] width 21 height 21
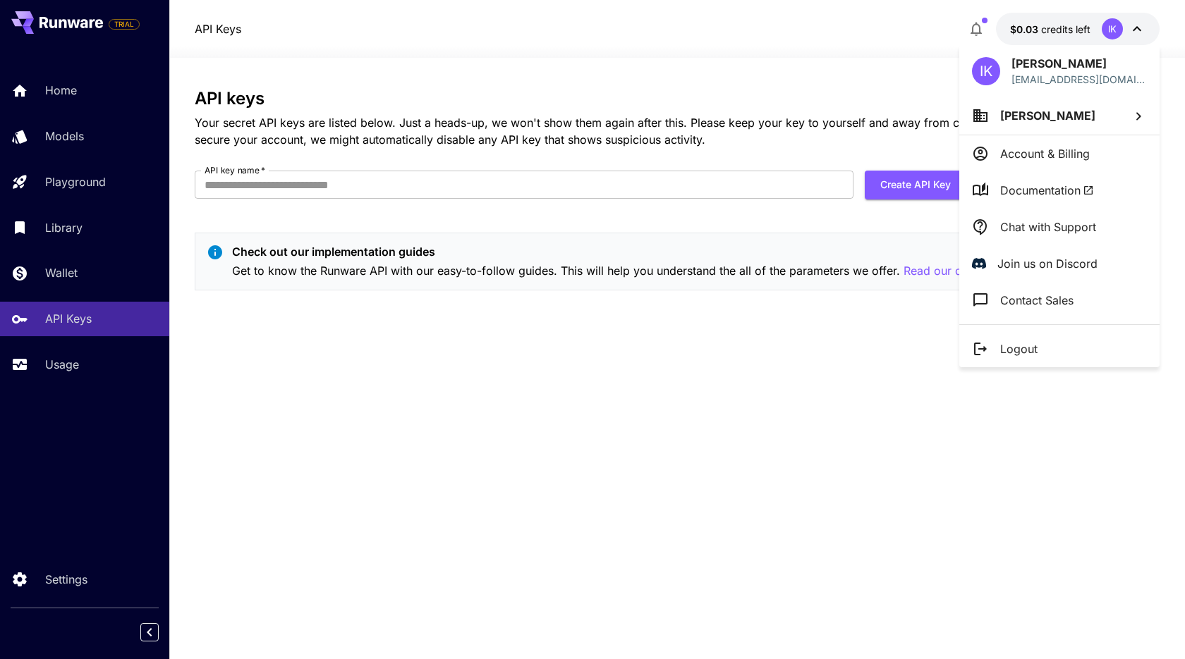
click at [1103, 125] on li "[PERSON_NAME]" at bounding box center [1059, 116] width 200 height 38
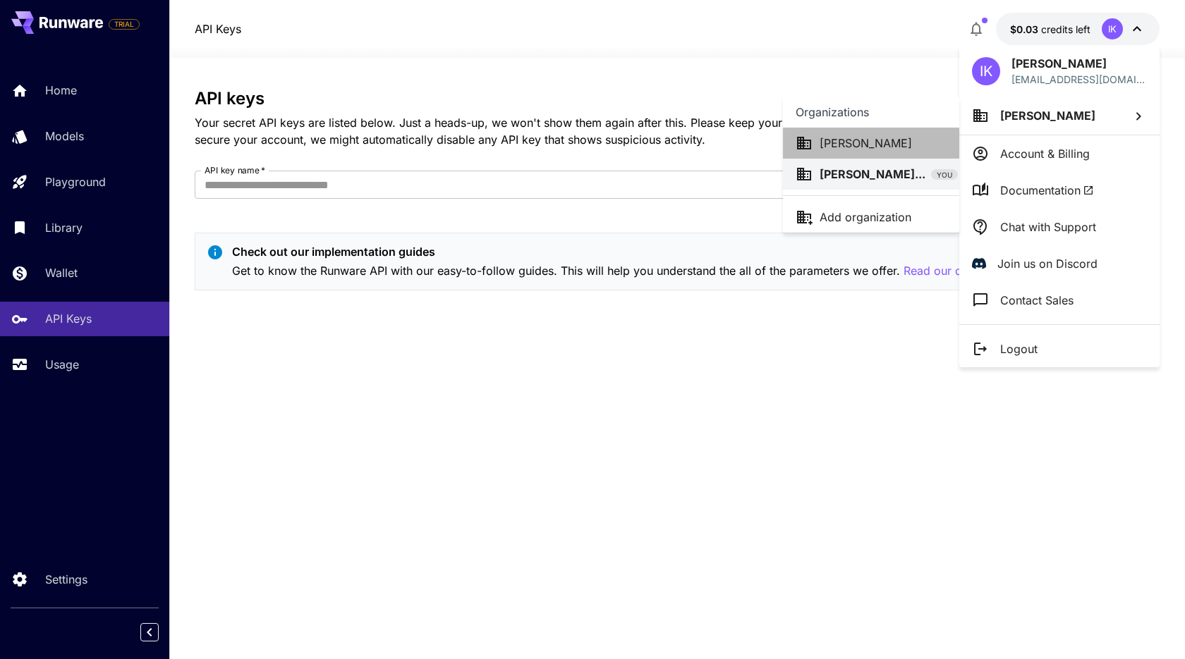
click at [839, 148] on p "[PERSON_NAME]" at bounding box center [865, 143] width 92 height 17
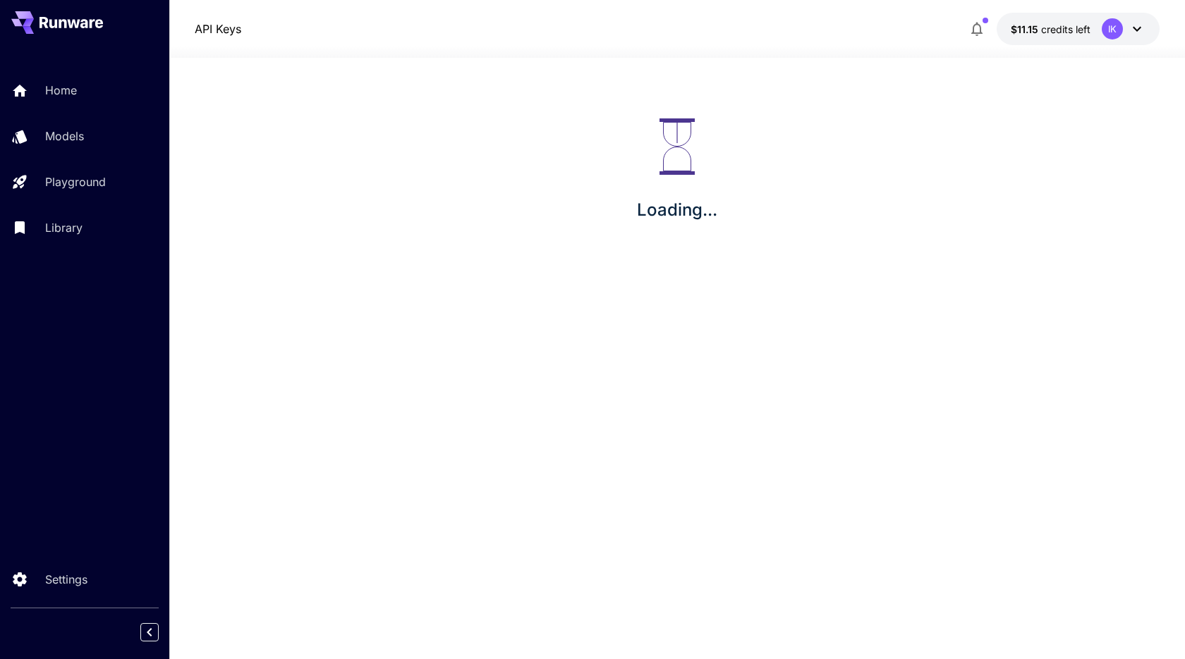
click at [1120, 28] on div "IK" at bounding box center [1112, 28] width 21 height 21
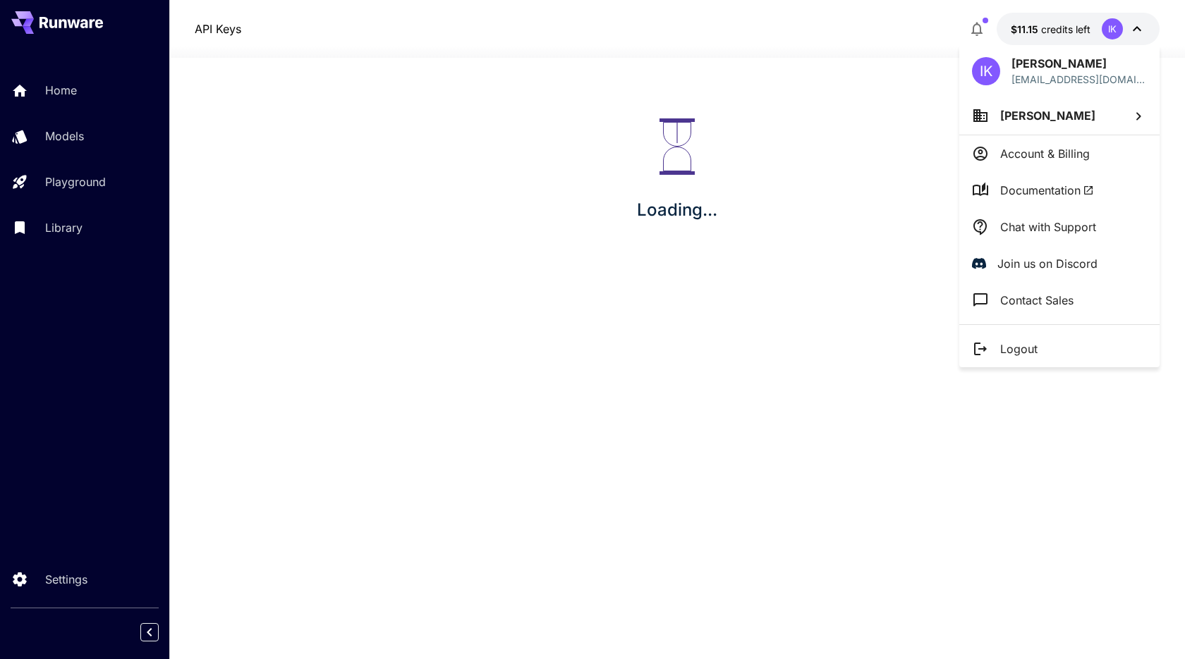
click at [716, 257] on div at bounding box center [592, 329] width 1185 height 659
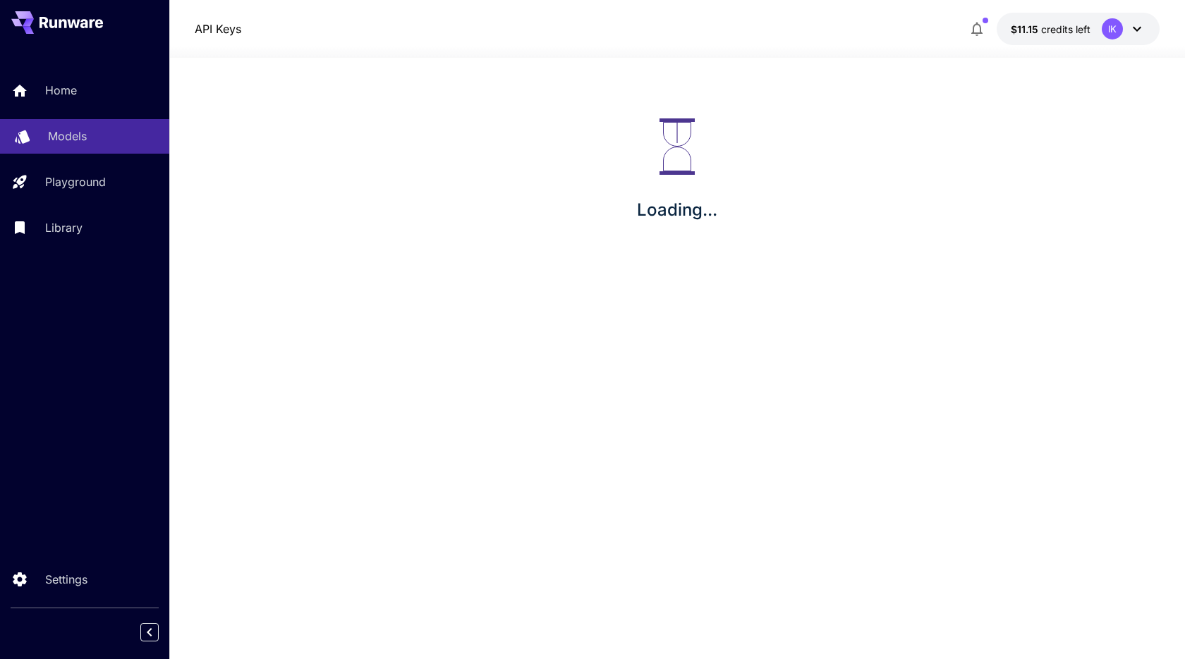
click at [81, 140] on p "Models" at bounding box center [67, 136] width 39 height 17
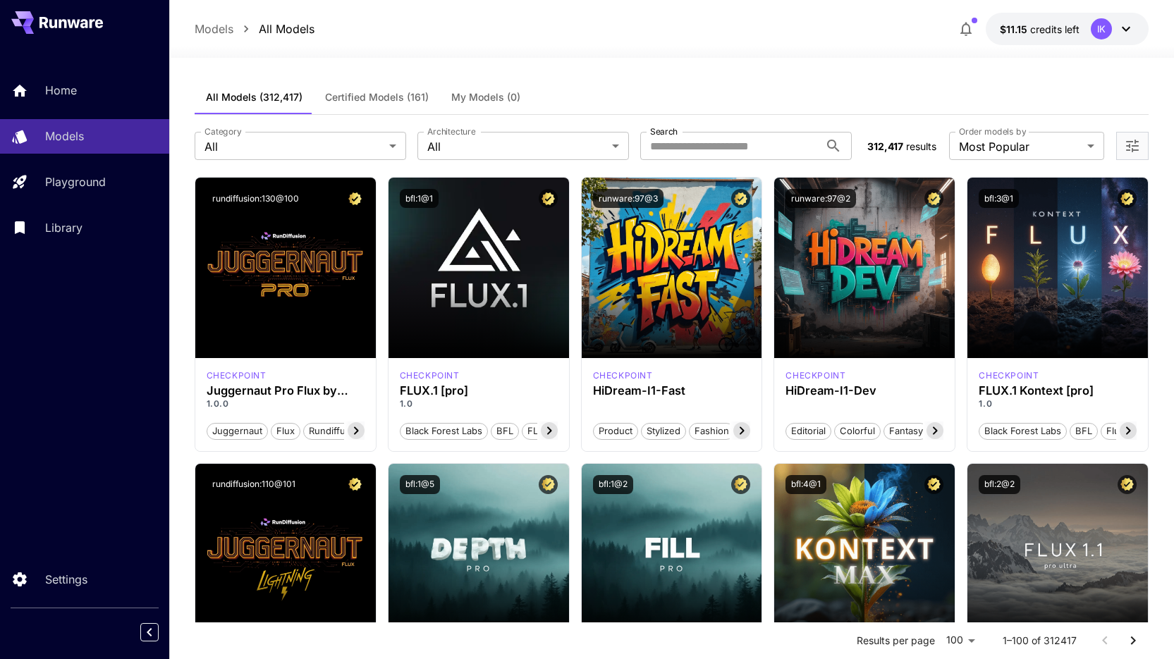
click at [968, 30] on icon "button" at bounding box center [966, 28] width 17 height 17
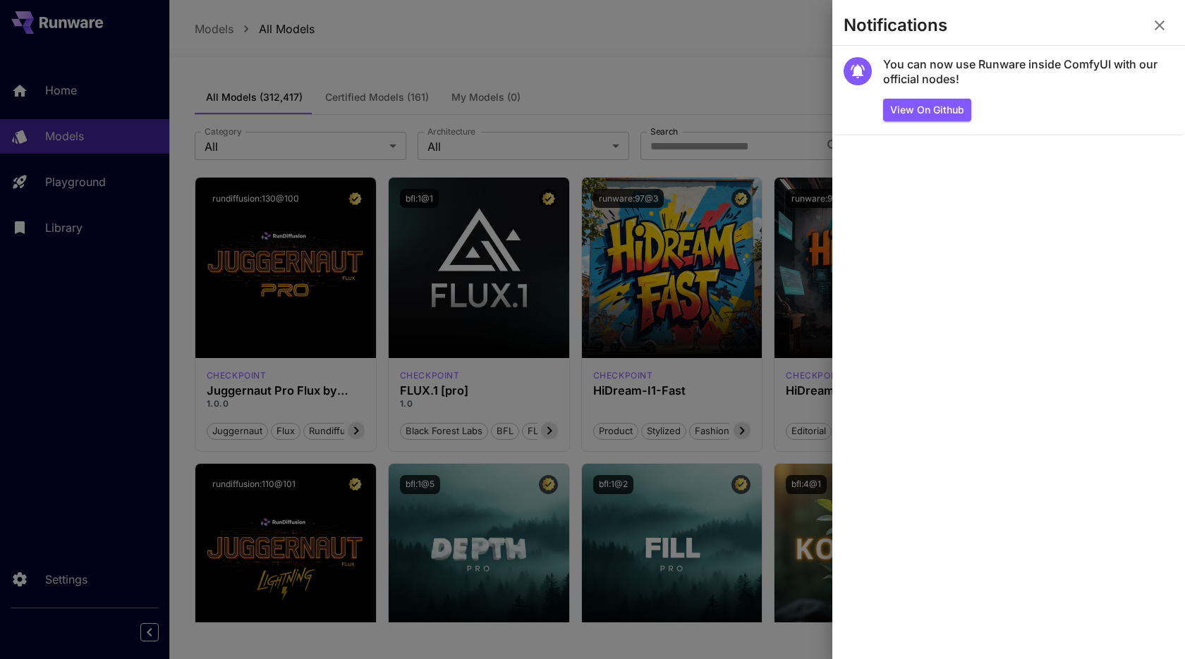
click at [1145, 25] on section "Notifications" at bounding box center [1008, 28] width 353 height 34
click at [1161, 25] on icon "button" at bounding box center [1159, 25] width 10 height 10
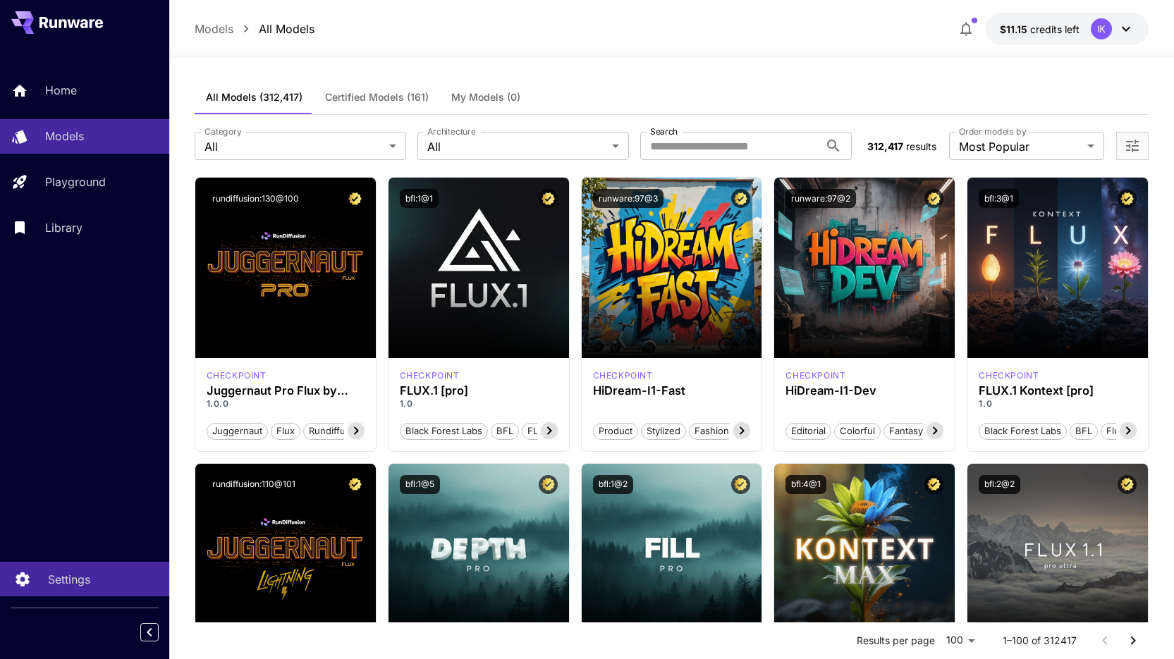
click at [63, 577] on p "Settings" at bounding box center [69, 579] width 42 height 17
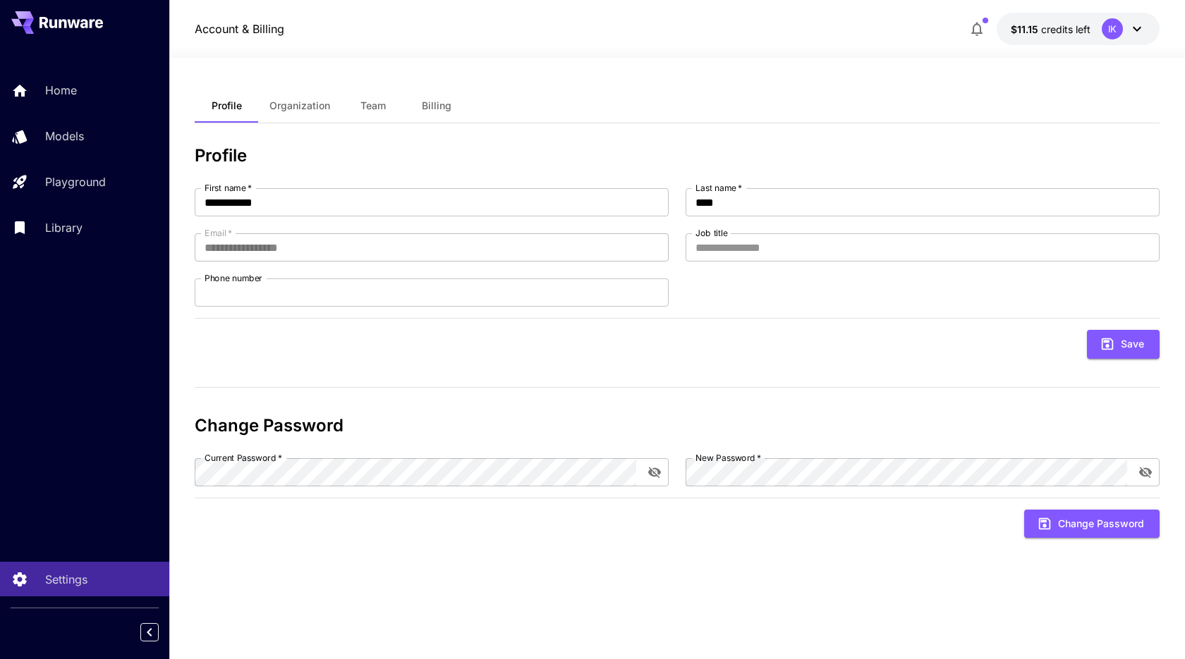
click at [1120, 32] on div "IK" at bounding box center [1112, 28] width 21 height 21
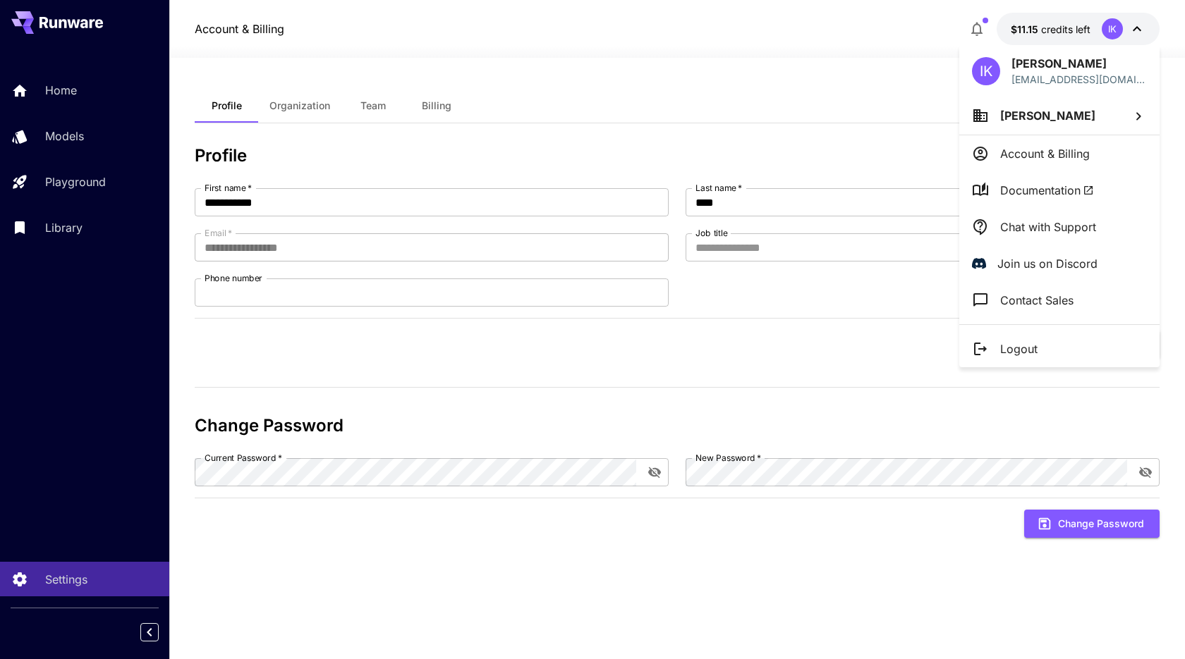
click at [1122, 118] on li "[PERSON_NAME]" at bounding box center [1059, 116] width 200 height 38
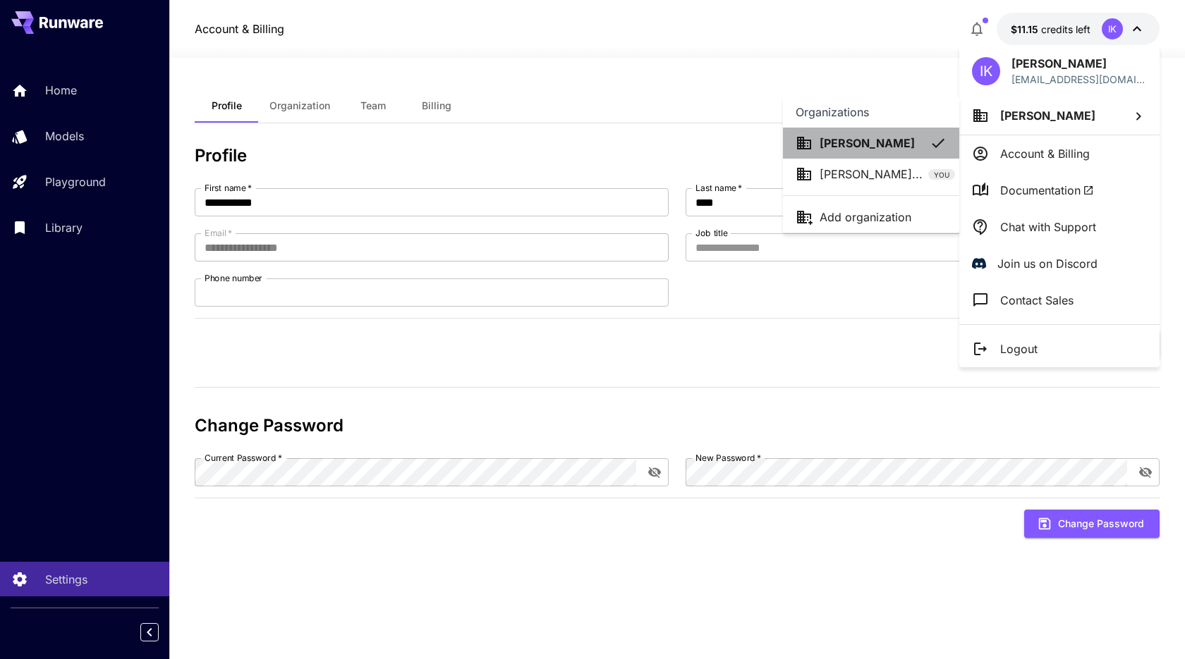
click at [862, 142] on p "[PERSON_NAME]" at bounding box center [866, 143] width 95 height 17
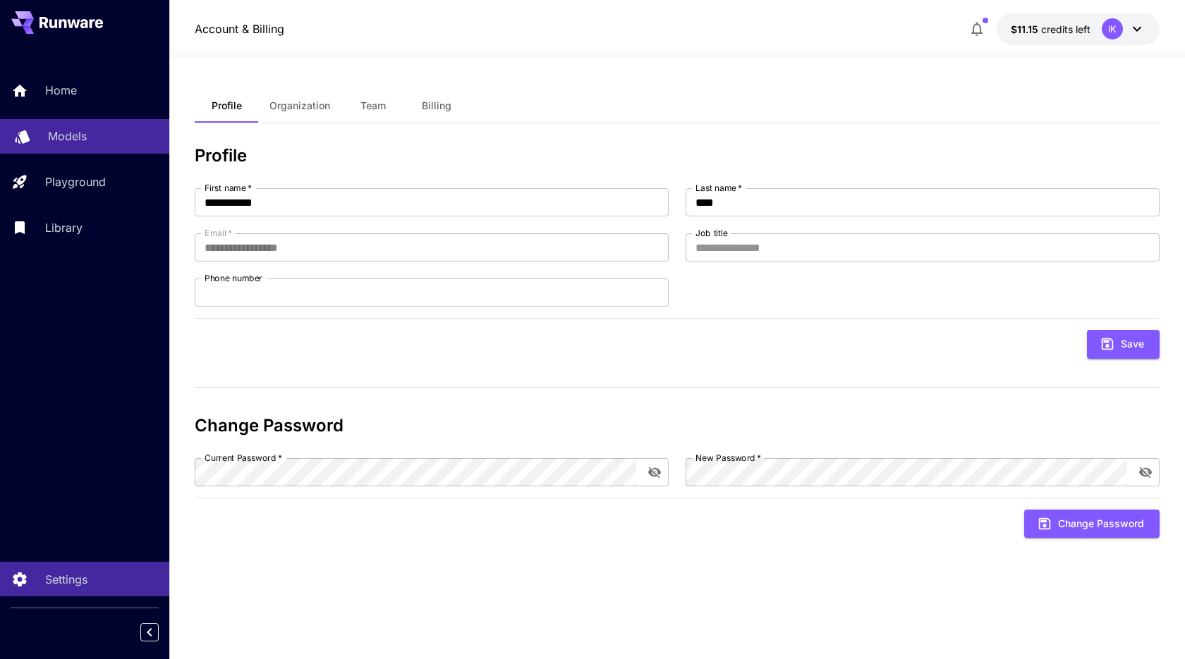
click at [79, 141] on p "Models" at bounding box center [67, 136] width 39 height 17
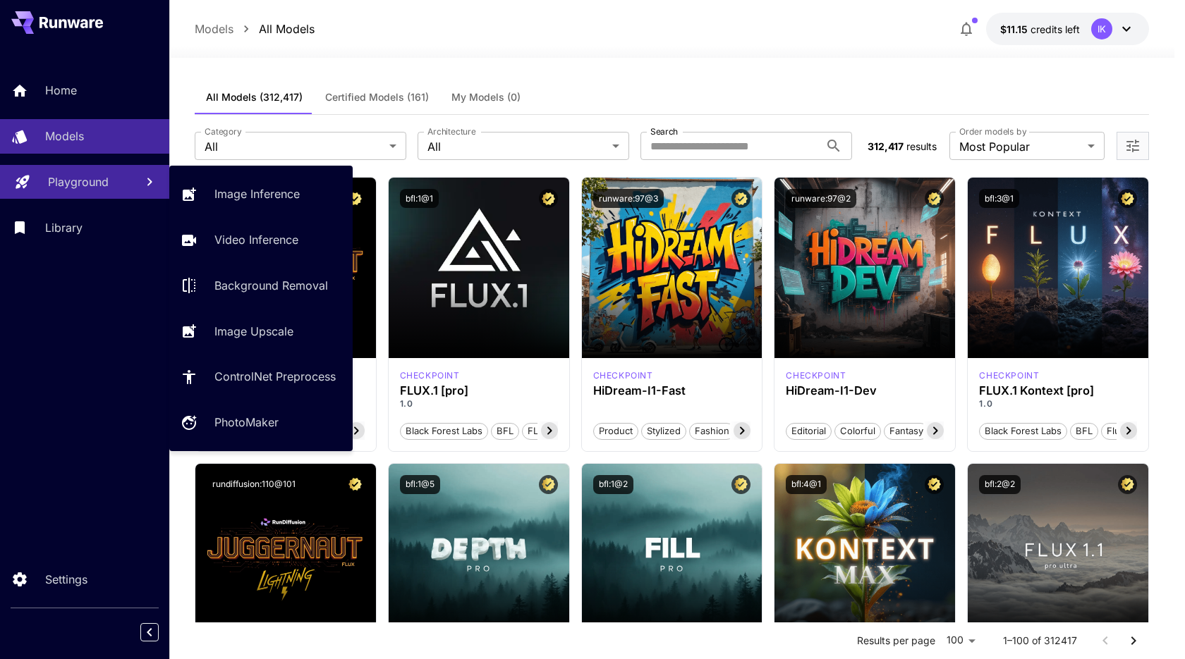
click at [80, 181] on p "Playground" at bounding box center [78, 181] width 61 height 17
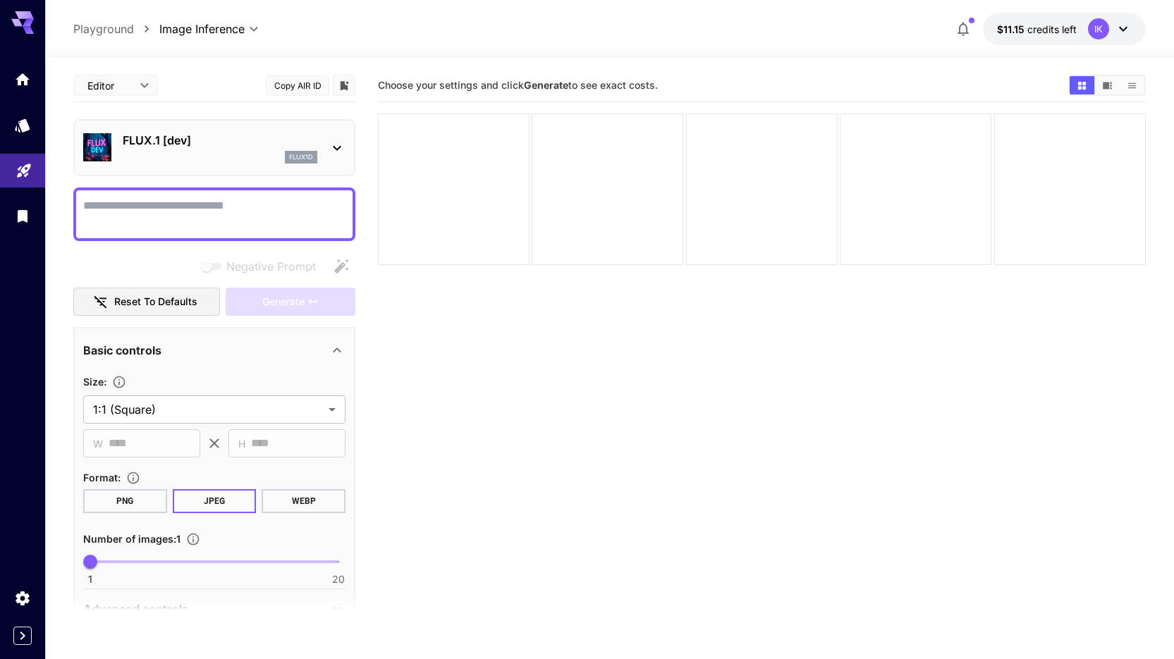
click at [304, 145] on p "FLUX.1 [dev]" at bounding box center [220, 140] width 195 height 17
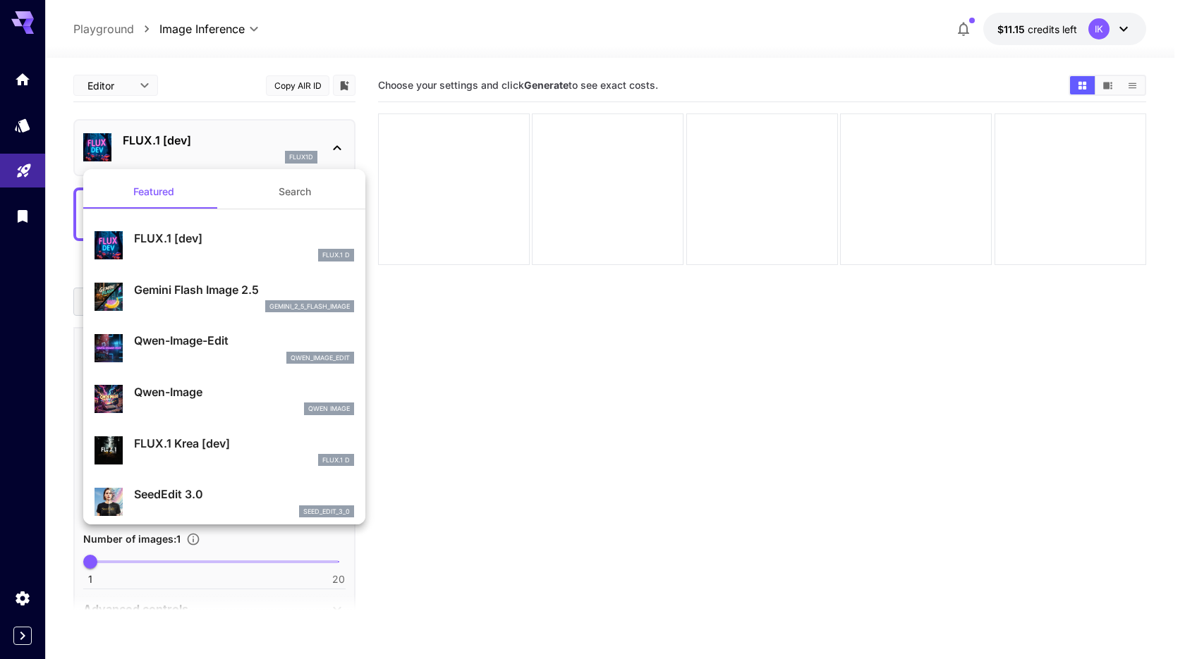
click at [578, 422] on div at bounding box center [592, 329] width 1185 height 659
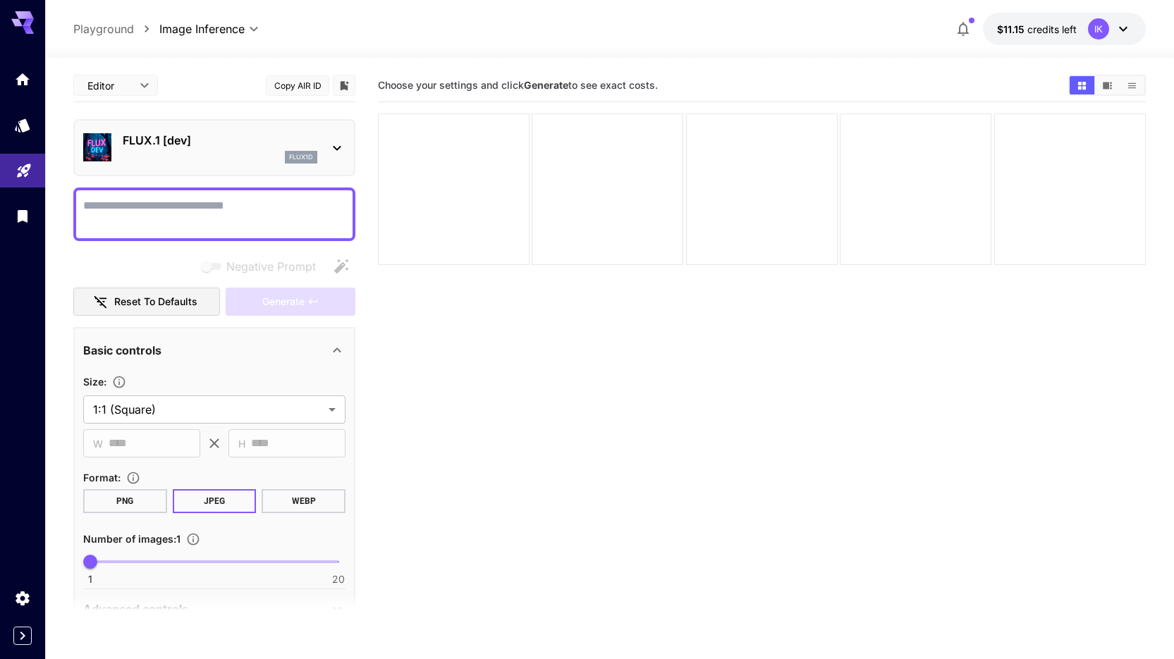
click at [329, 147] on icon at bounding box center [337, 148] width 17 height 17
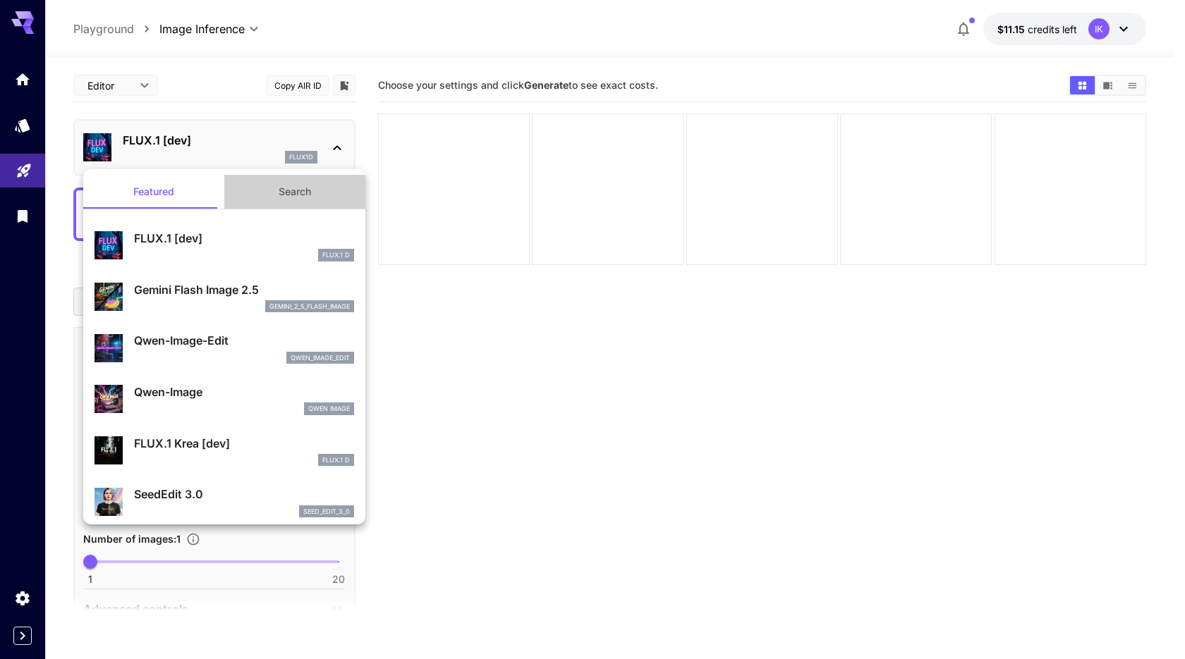
click at [288, 183] on button "Search" at bounding box center [294, 192] width 141 height 34
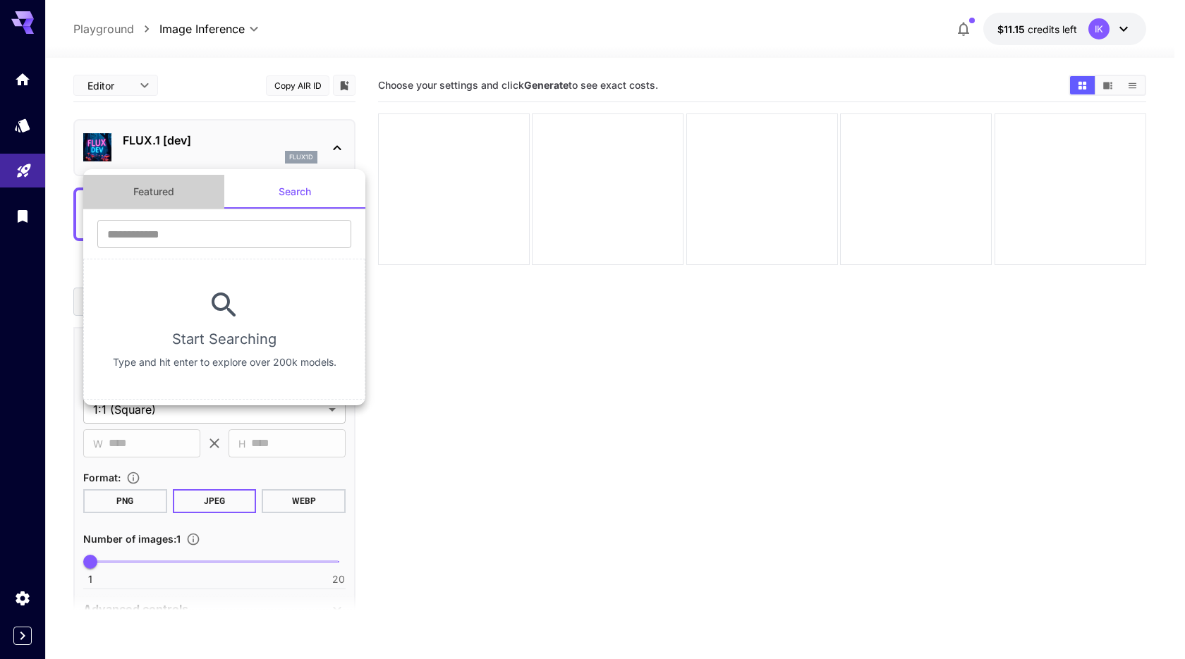
click at [154, 183] on button "Featured" at bounding box center [153, 192] width 141 height 34
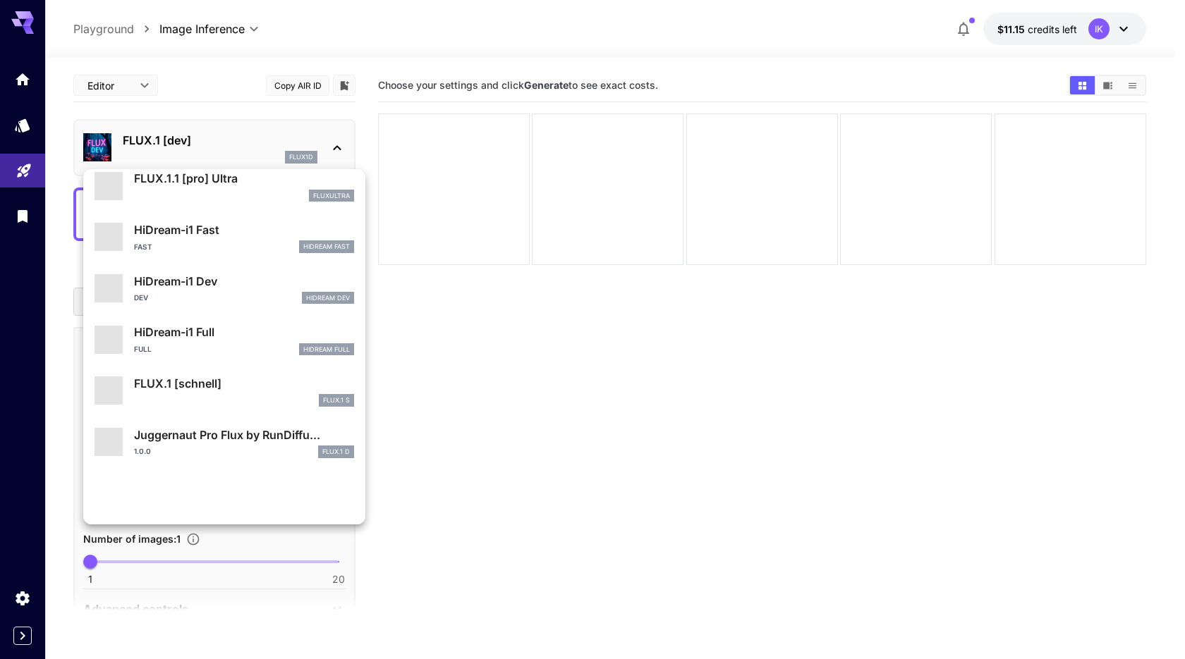
scroll to position [1090, 0]
